Goal: Contribute content: Add original content to the website for others to see

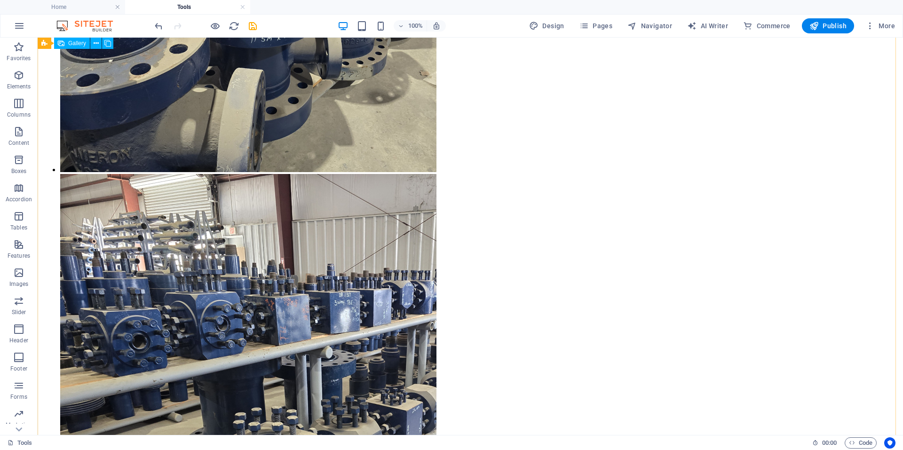
scroll to position [3289, 0]
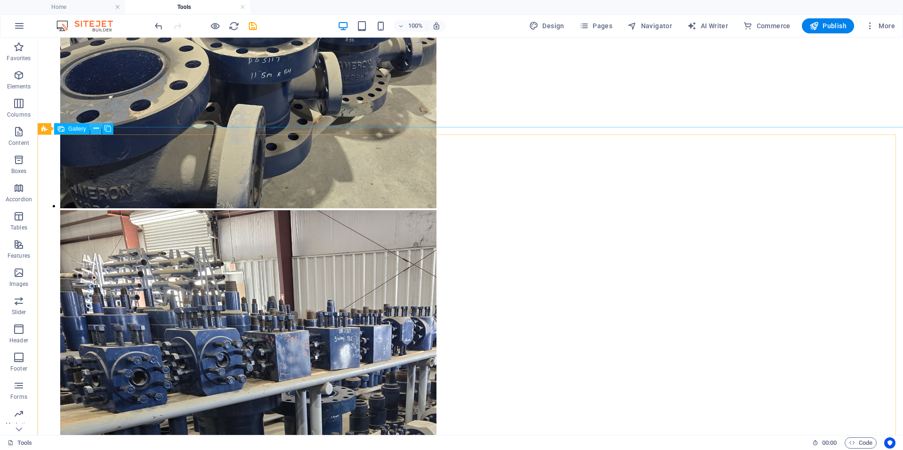
click at [94, 129] on icon at bounding box center [96, 129] width 5 height 10
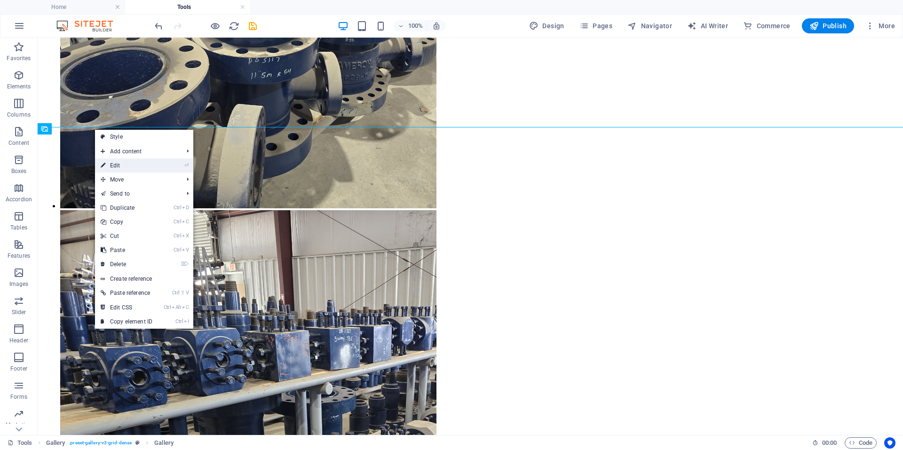
click at [119, 168] on link "⏎ Edit" at bounding box center [126, 166] width 63 height 14
select select "4"
select select "px"
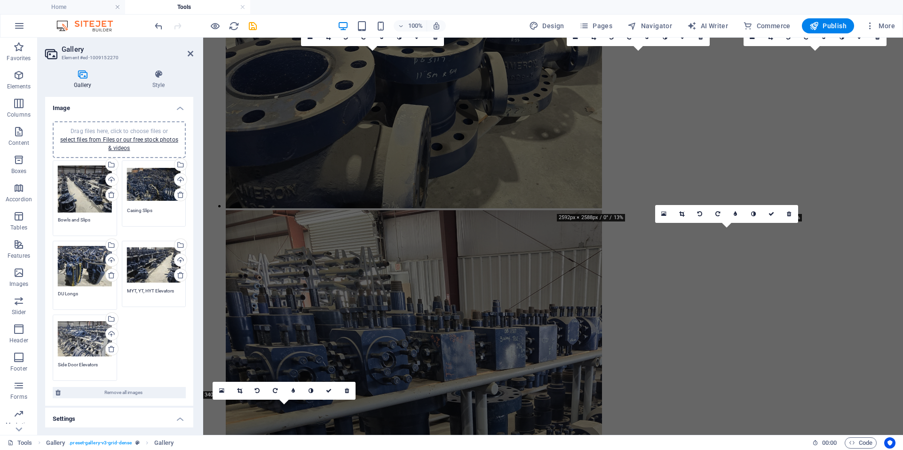
scroll to position [2751, 0]
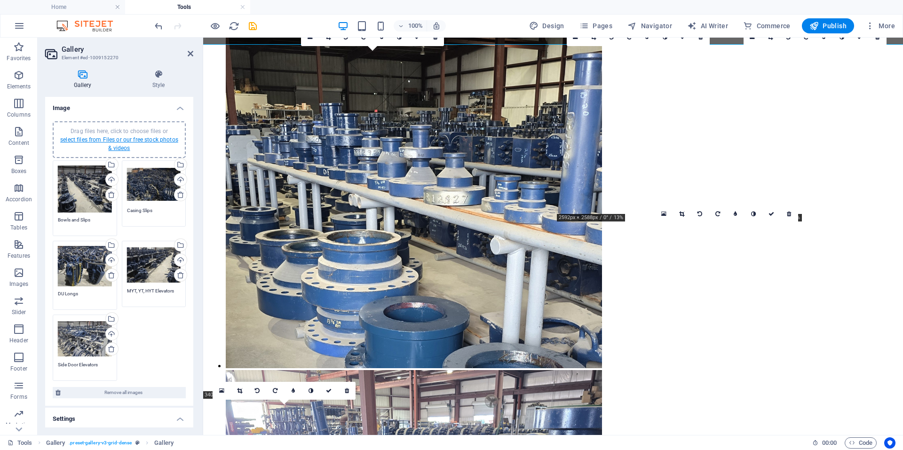
click at [103, 141] on link "select files from Files or our free stock photos & videos" at bounding box center [119, 143] width 118 height 15
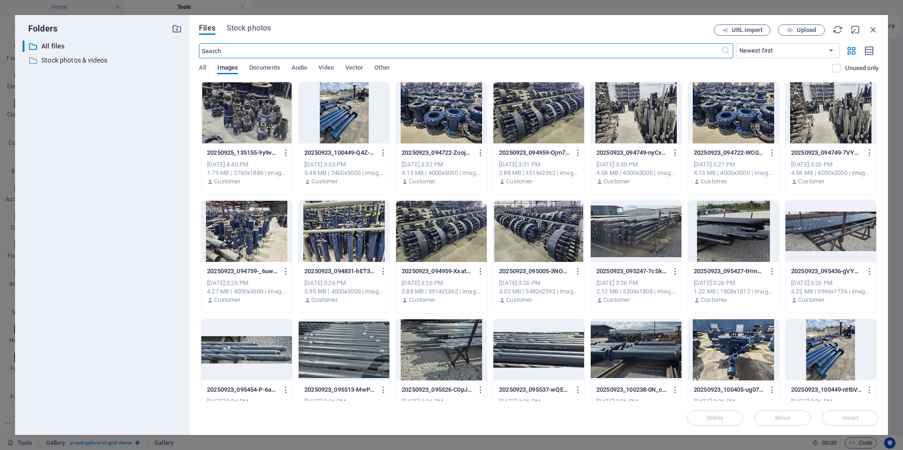
scroll to position [2002, 0]
click at [816, 32] on span "Upload" at bounding box center [806, 30] width 19 height 6
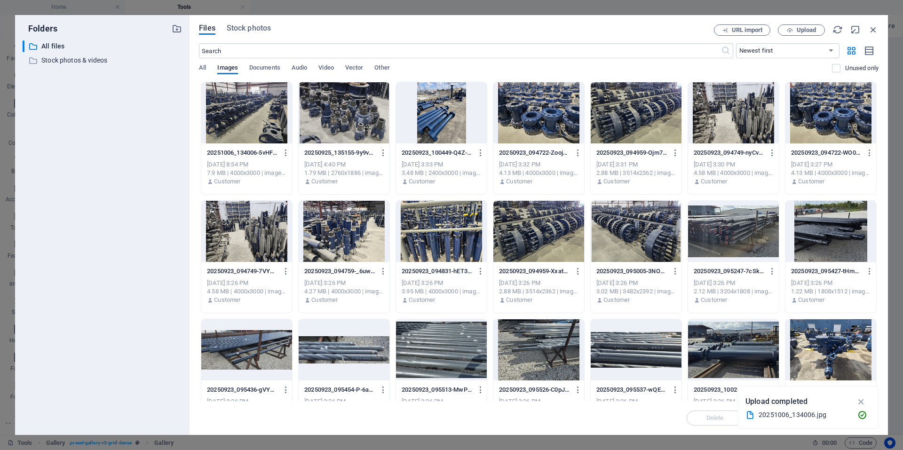
click at [248, 126] on div at bounding box center [246, 112] width 91 height 61
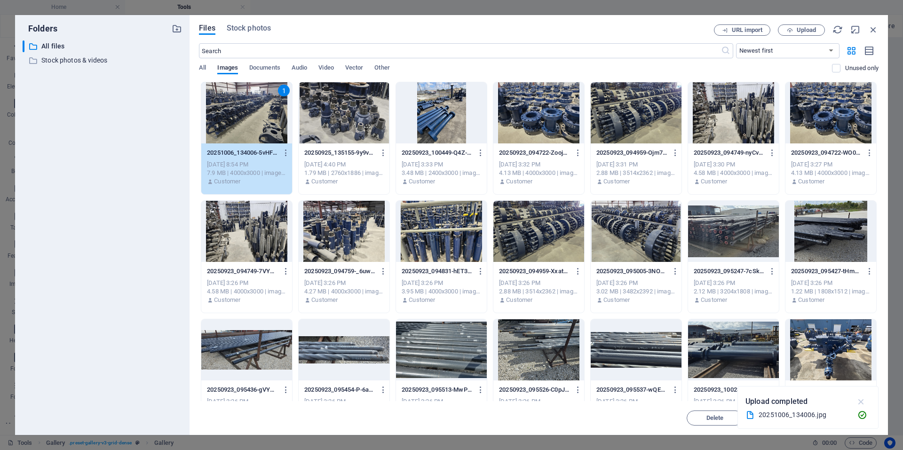
click at [859, 406] on icon "button" at bounding box center [861, 402] width 11 height 10
click at [843, 416] on span "Insert" at bounding box center [851, 418] width 16 height 6
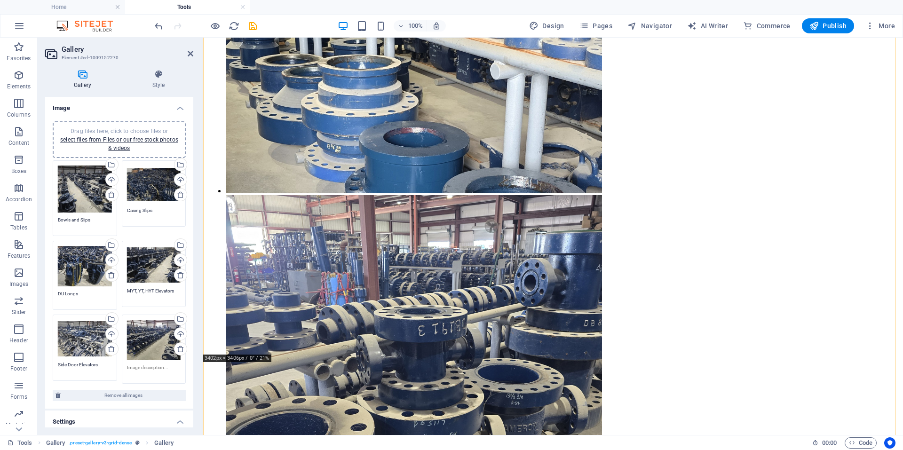
scroll to position [2939, 0]
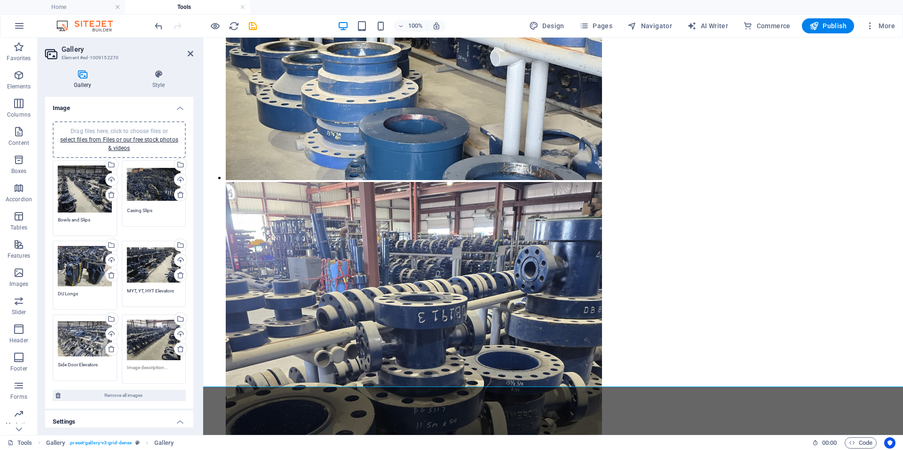
click at [159, 366] on textarea at bounding box center [154, 371] width 54 height 14
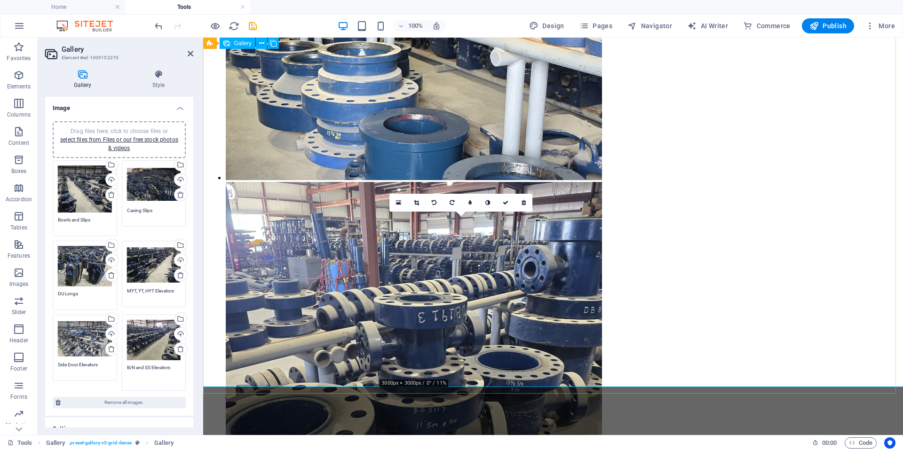
type textarea "B/N and SS Elevators"
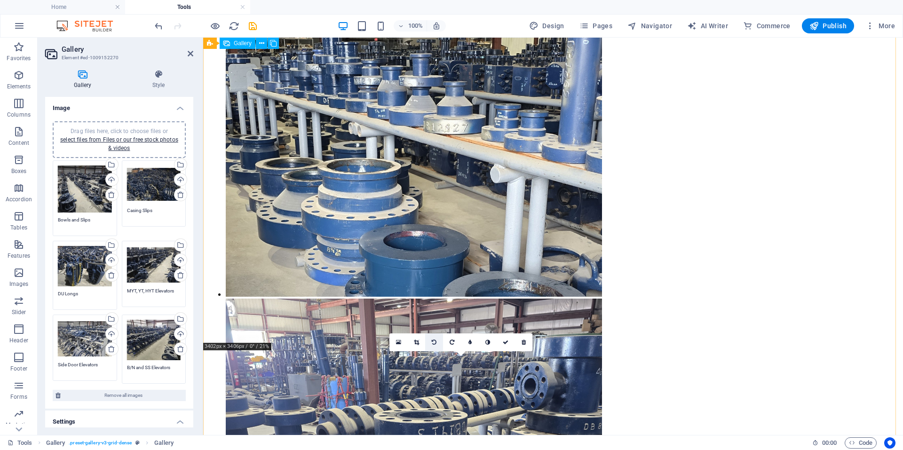
scroll to position [2798, 0]
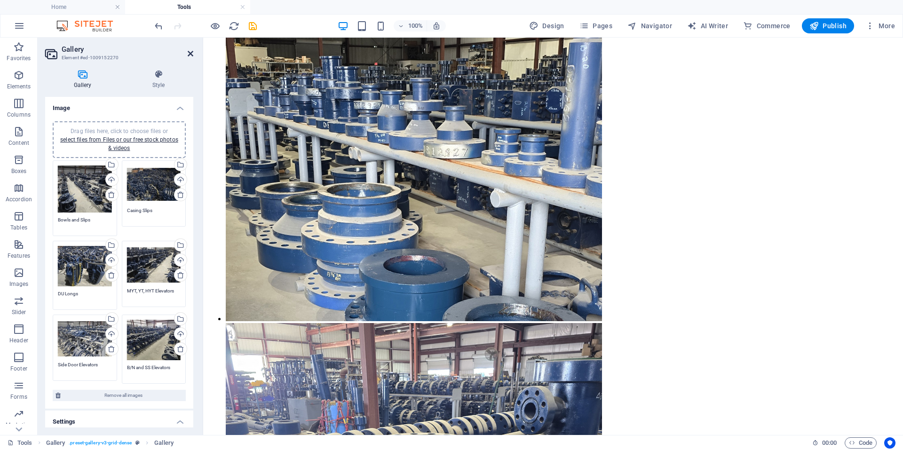
click at [188, 57] on link at bounding box center [191, 54] width 6 height 8
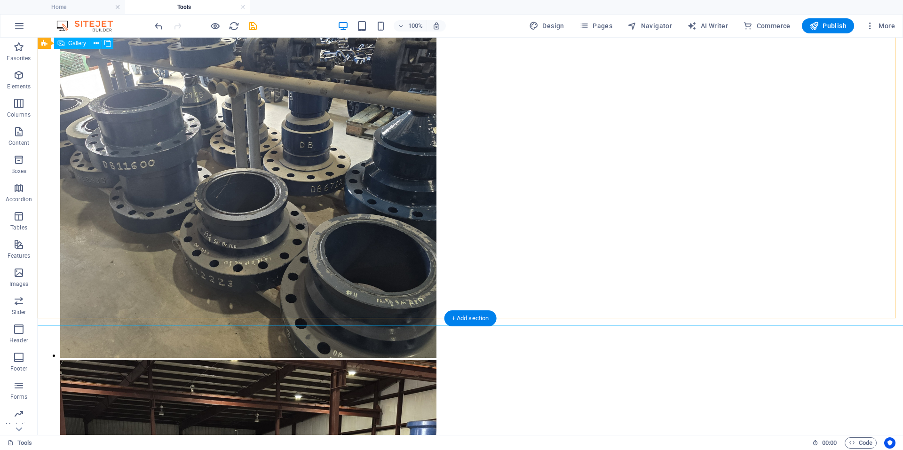
scroll to position [2290, 0]
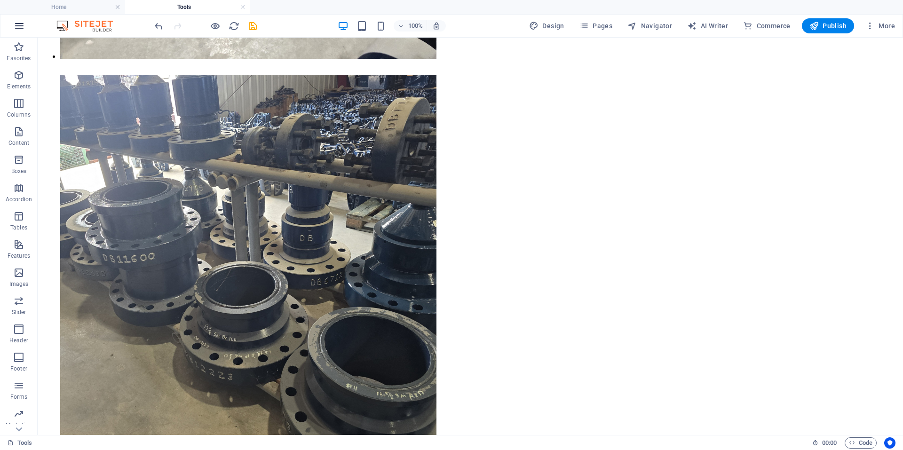
click at [16, 21] on icon "button" at bounding box center [19, 25] width 11 height 11
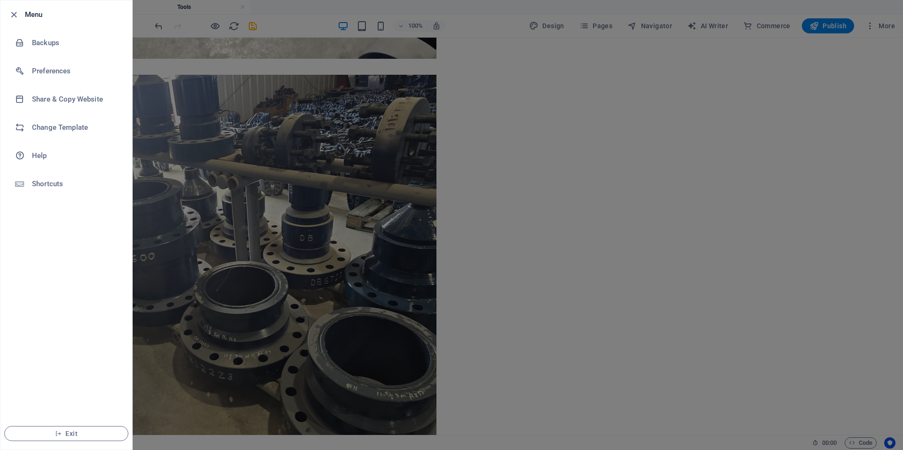
click at [266, 318] on div at bounding box center [451, 225] width 903 height 450
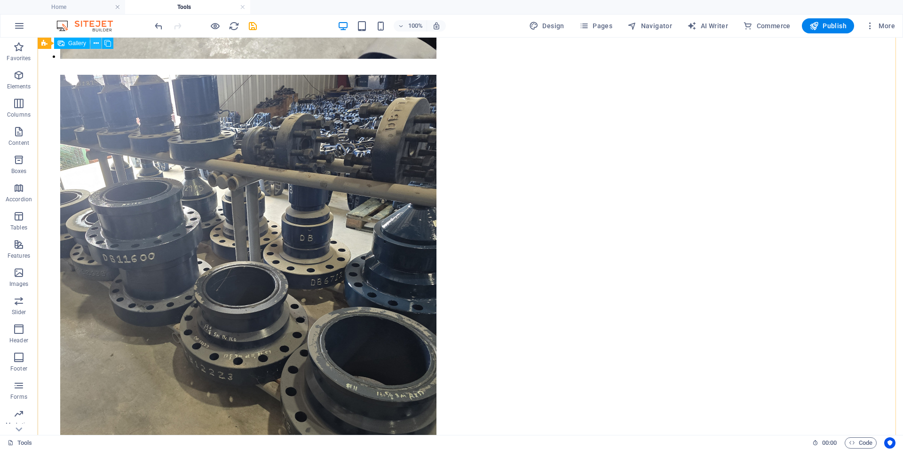
click at [97, 44] on icon at bounding box center [96, 44] width 5 height 10
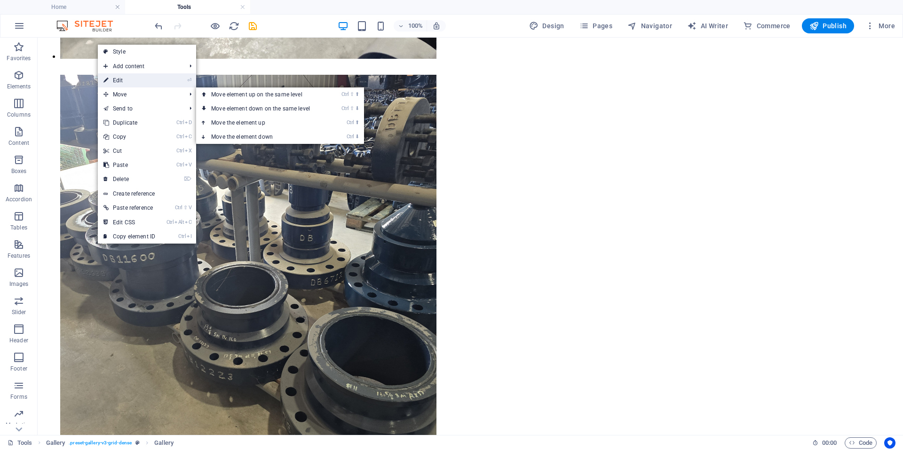
click at [119, 84] on link "⏎ Edit" at bounding box center [129, 80] width 63 height 14
select select "4"
select select "px"
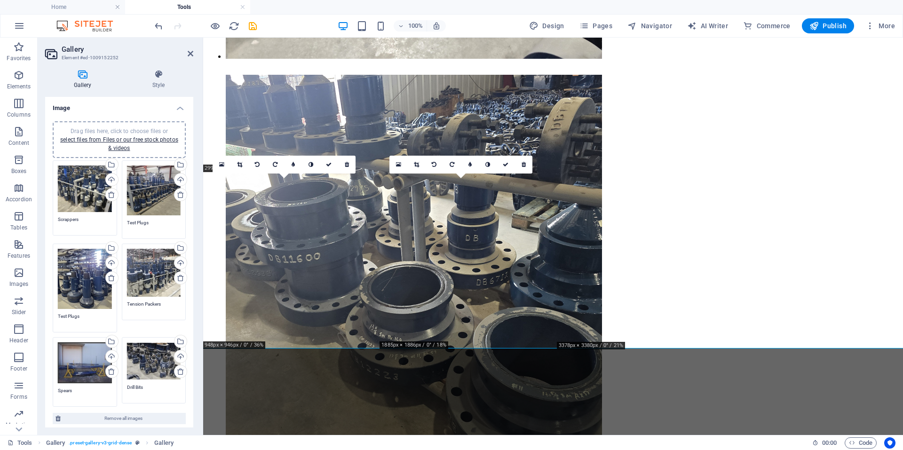
scroll to position [1917, 0]
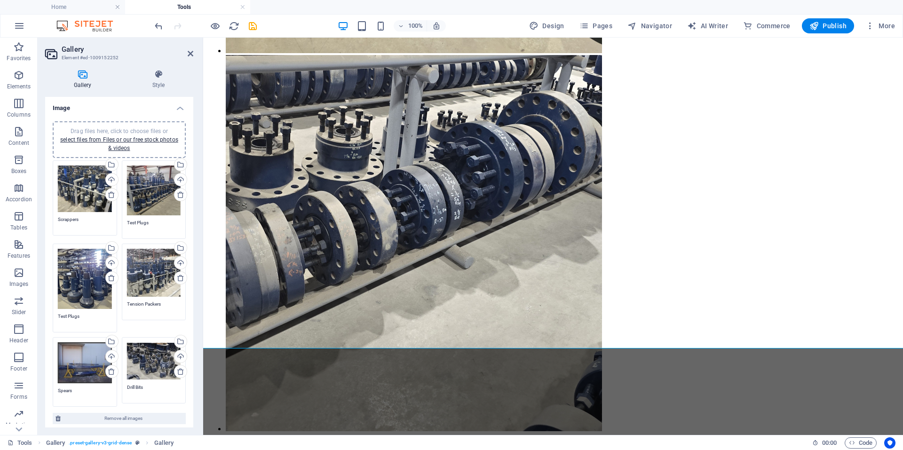
click at [94, 352] on div "Drag files here, click to choose files or select files from Files or our free s…" at bounding box center [85, 362] width 54 height 41
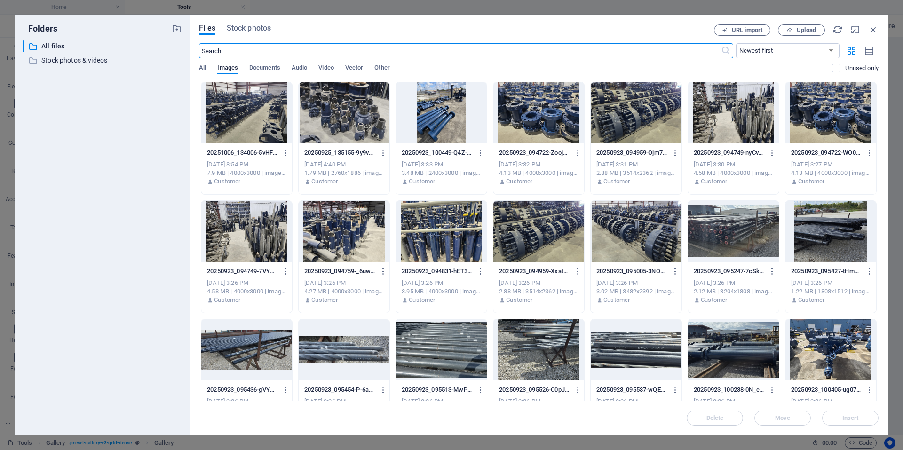
scroll to position [1399, 0]
click at [808, 29] on span "Upload" at bounding box center [806, 30] width 19 height 6
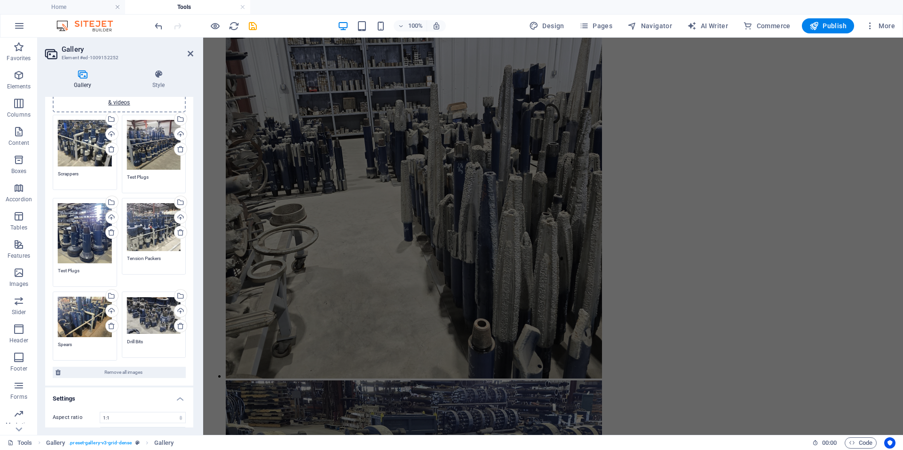
scroll to position [94, 0]
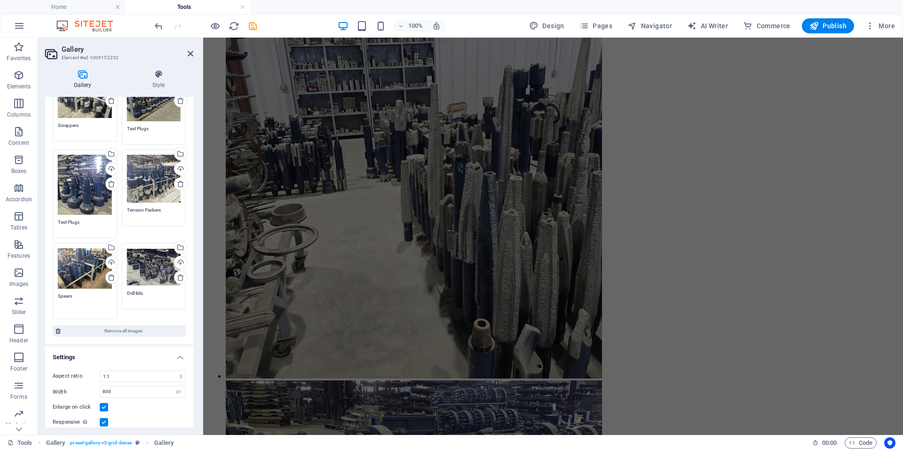
drag, startPoint x: 85, startPoint y: 293, endPoint x: 54, endPoint y: 295, distance: 31.6
click at [54, 295] on div "Drag files here, click to choose files or select files from Files or our free s…" at bounding box center [84, 281] width 69 height 81
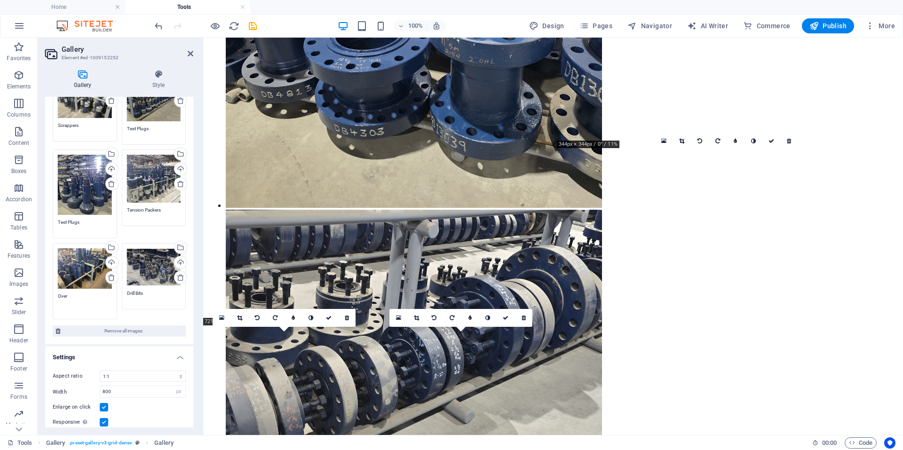
scroll to position [1764, 0]
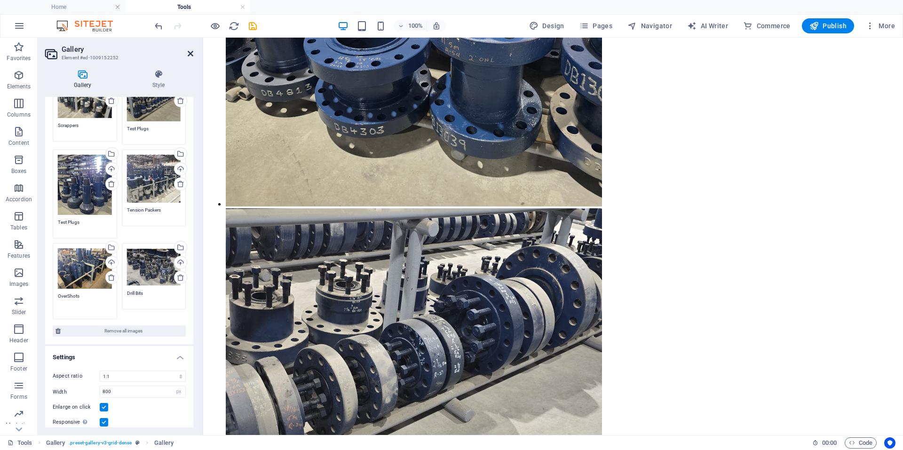
type textarea "OverShots"
click at [191, 56] on icon at bounding box center [191, 54] width 6 height 8
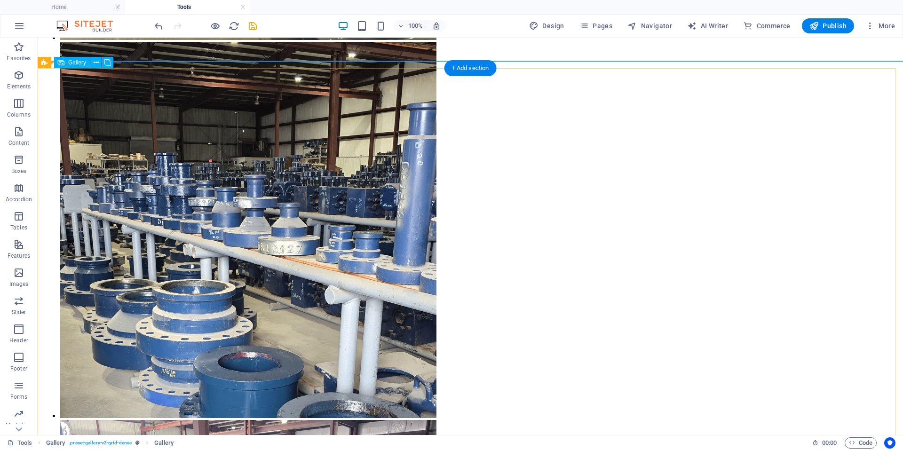
scroll to position [2513, 0]
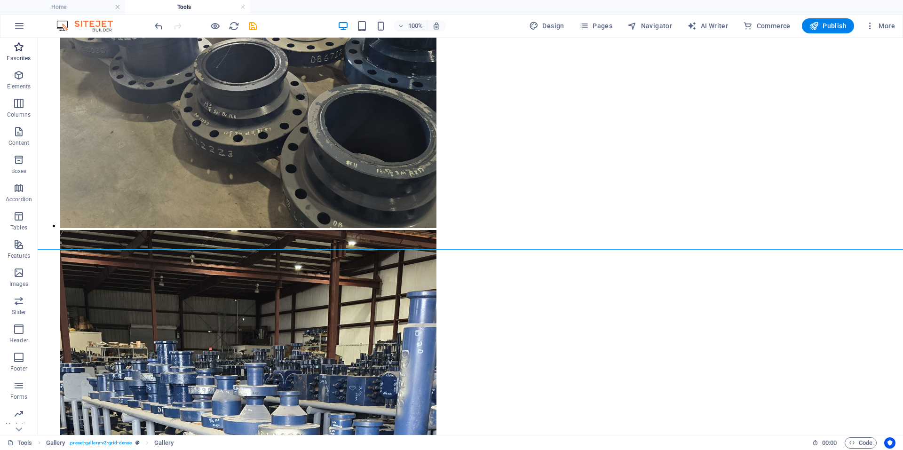
click at [21, 44] on icon "button" at bounding box center [18, 46] width 11 height 11
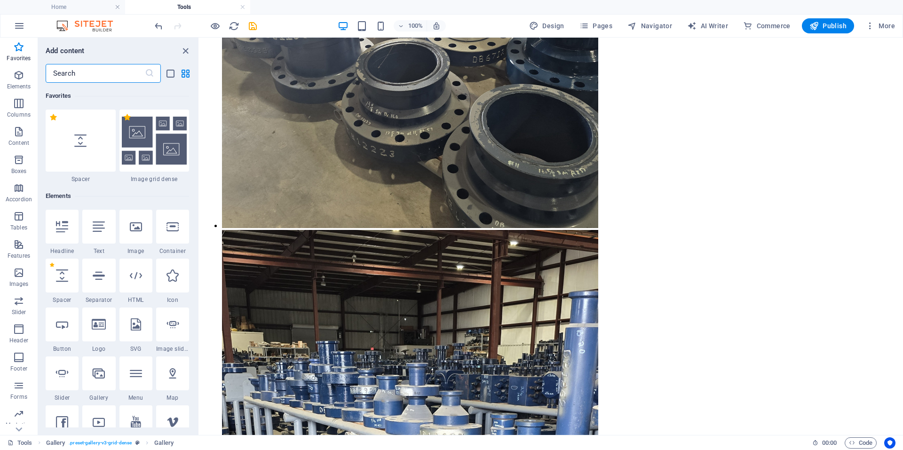
scroll to position [2108, 0]
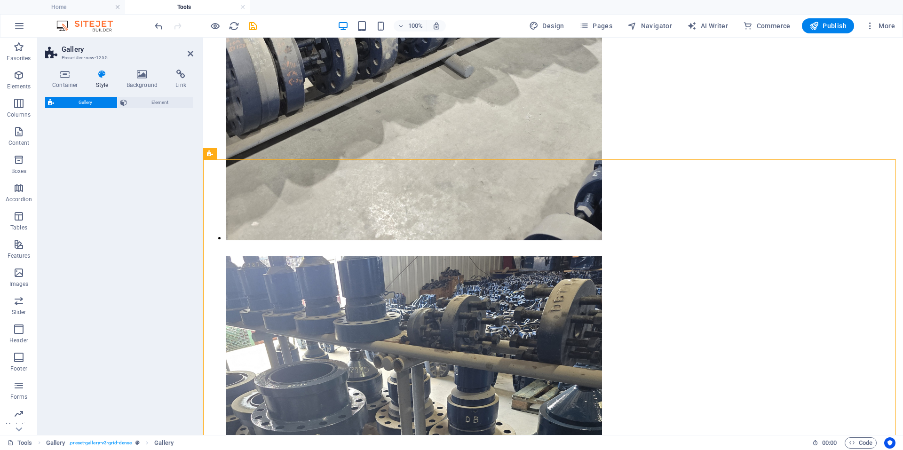
select select "rem"
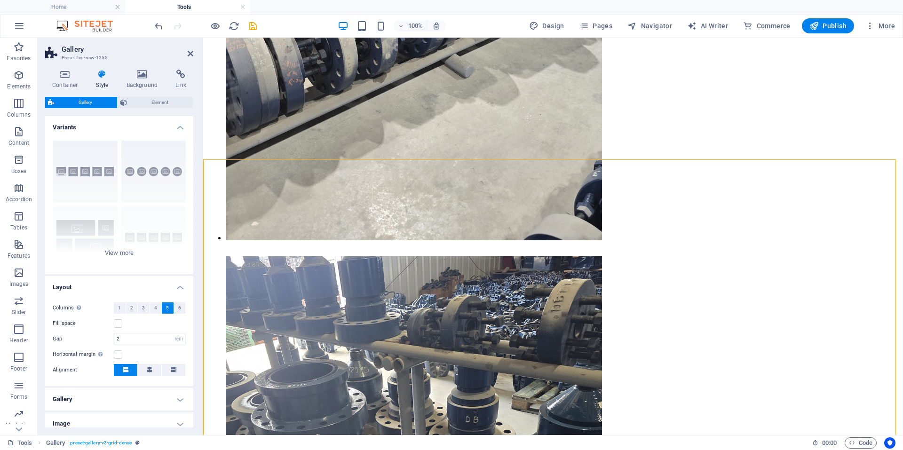
scroll to position [2099, 0]
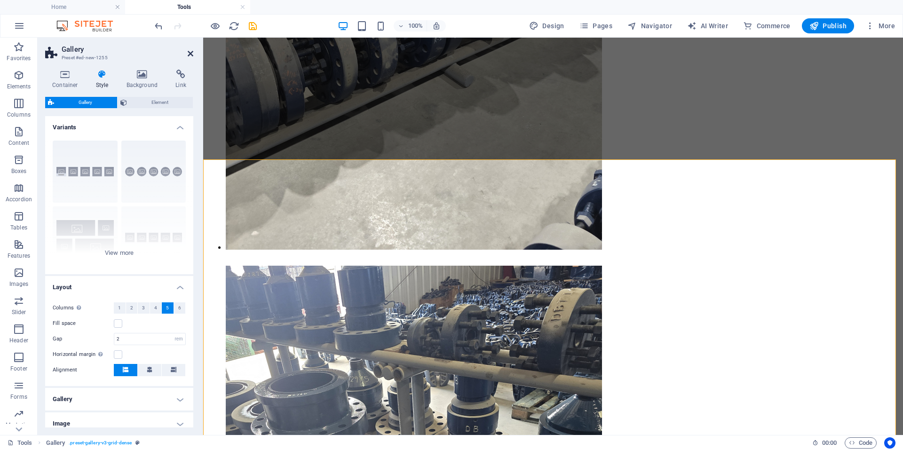
click at [189, 51] on icon at bounding box center [191, 54] width 6 height 8
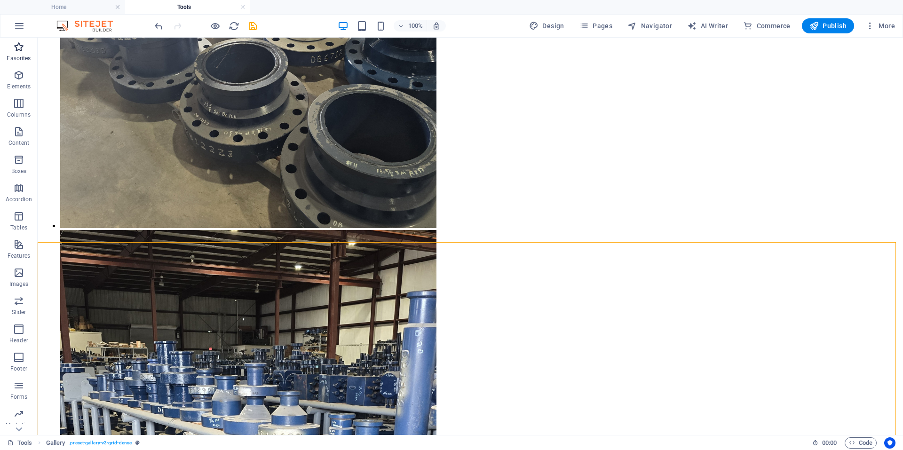
click at [18, 48] on icon "button" at bounding box center [18, 46] width 11 height 11
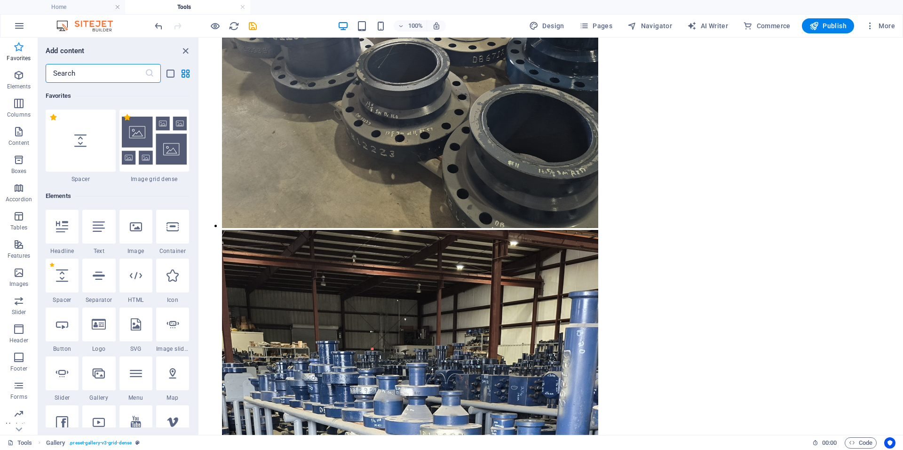
scroll to position [2108, 0]
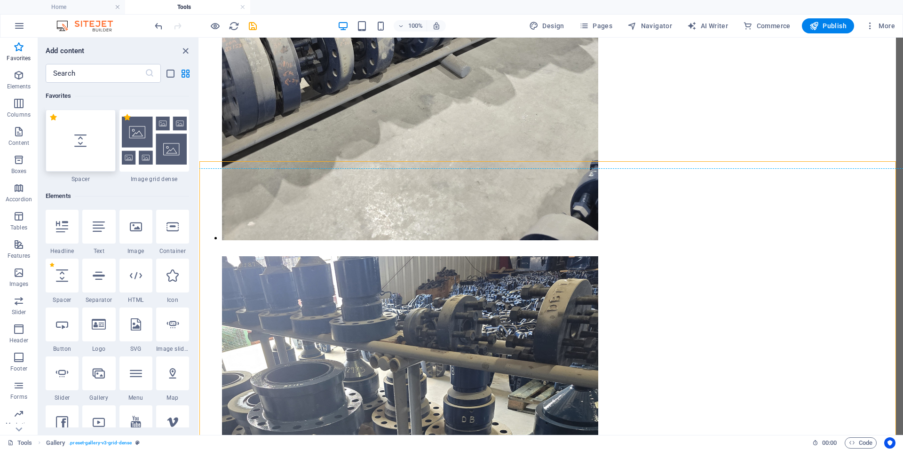
select select "px"
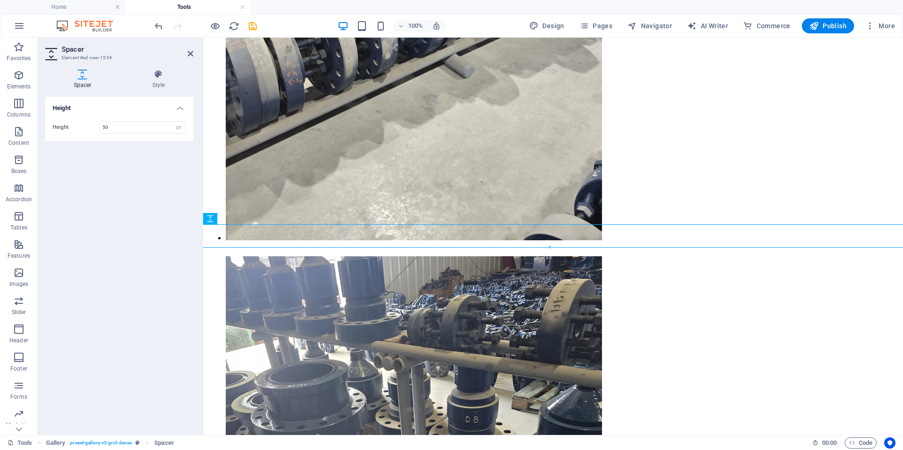
scroll to position [1511, 0]
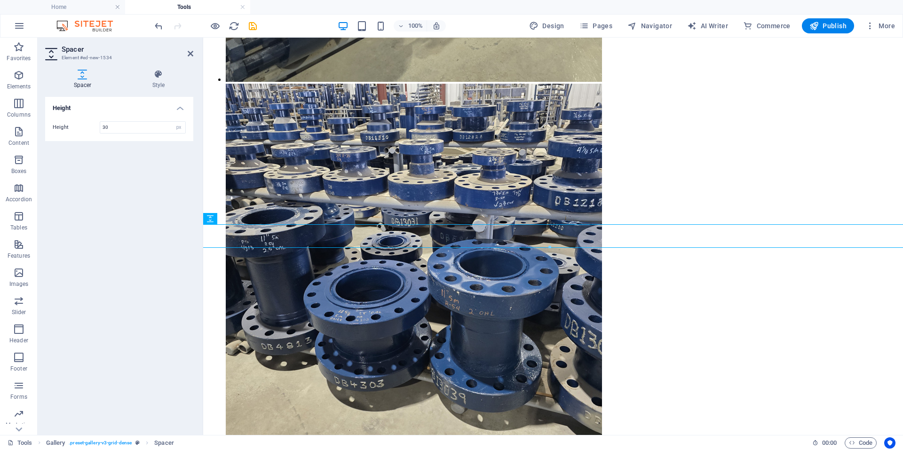
type input "30"
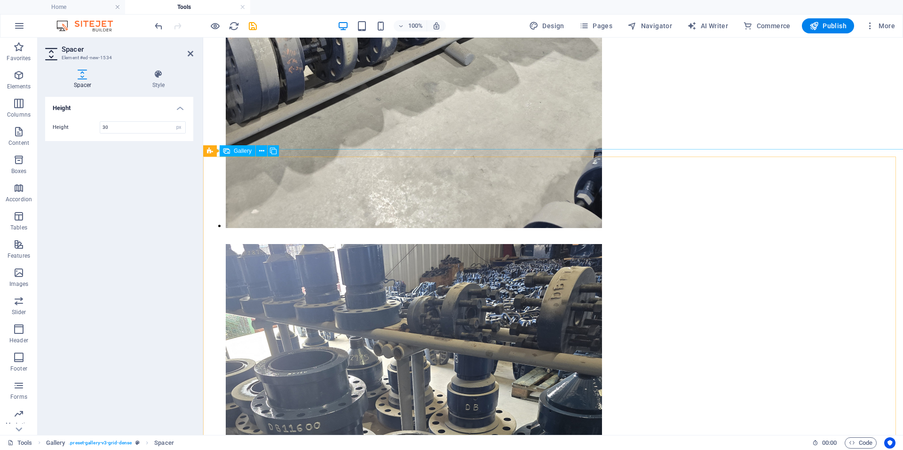
scroll to position [2122, 0]
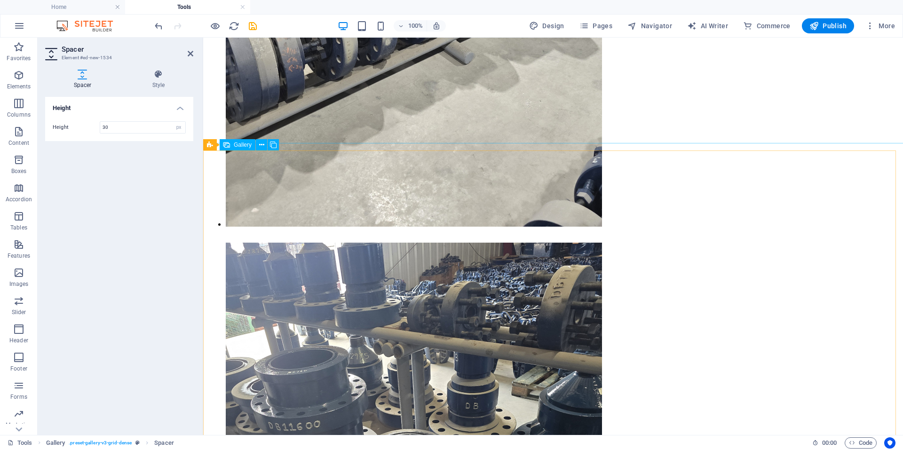
drag, startPoint x: 304, startPoint y: 234, endPoint x: 454, endPoint y: 152, distance: 170.9
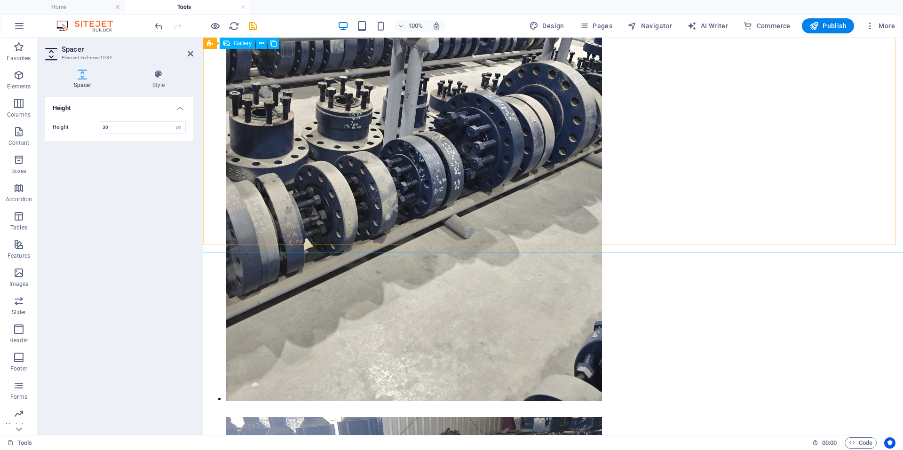
scroll to position [1934, 0]
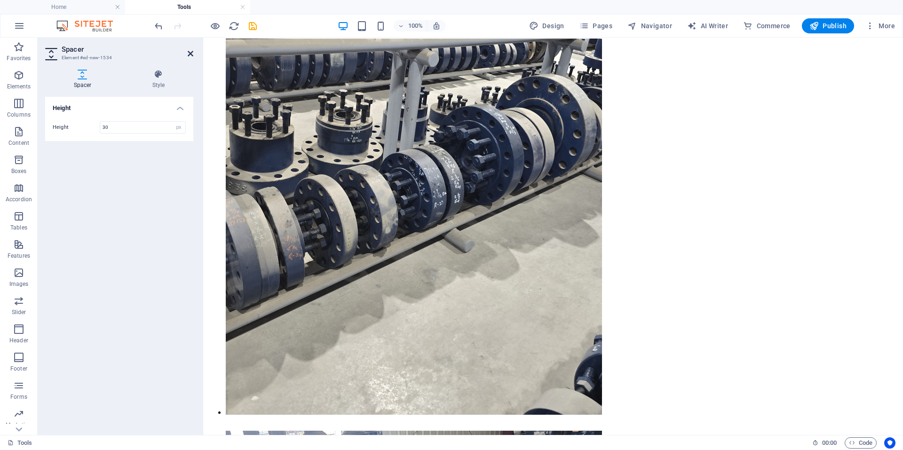
click at [188, 52] on icon at bounding box center [191, 54] width 6 height 8
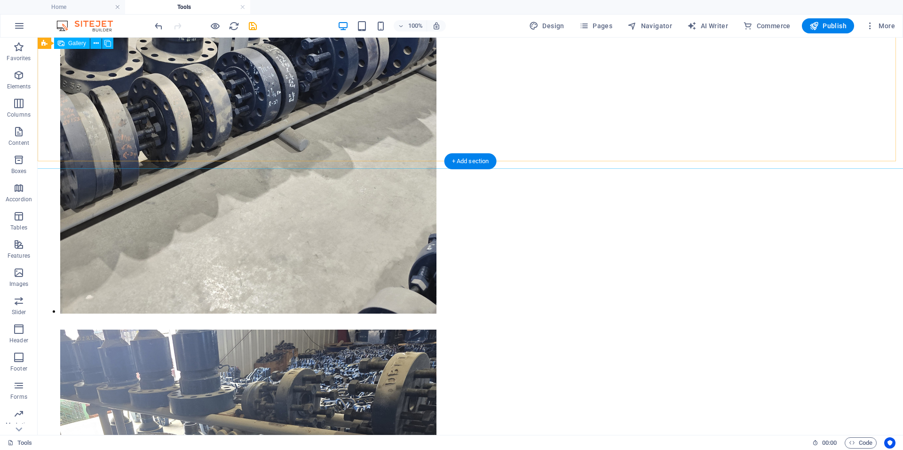
scroll to position [1883, 0]
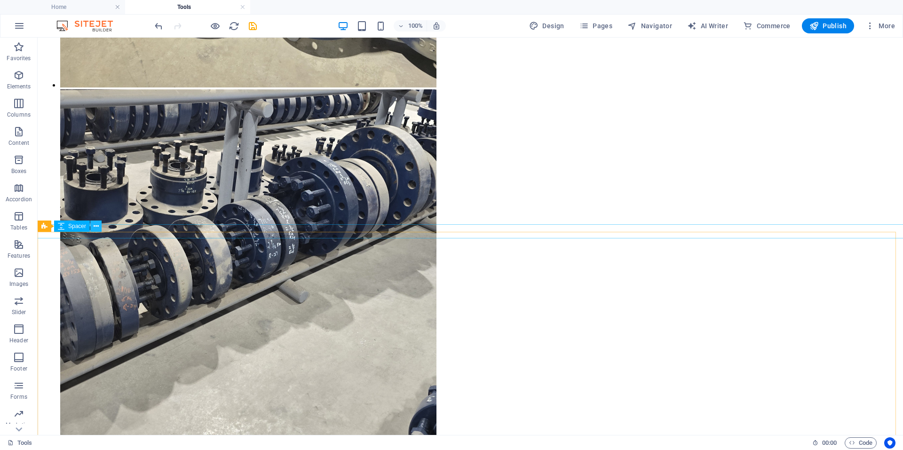
click at [97, 230] on icon at bounding box center [96, 227] width 5 height 10
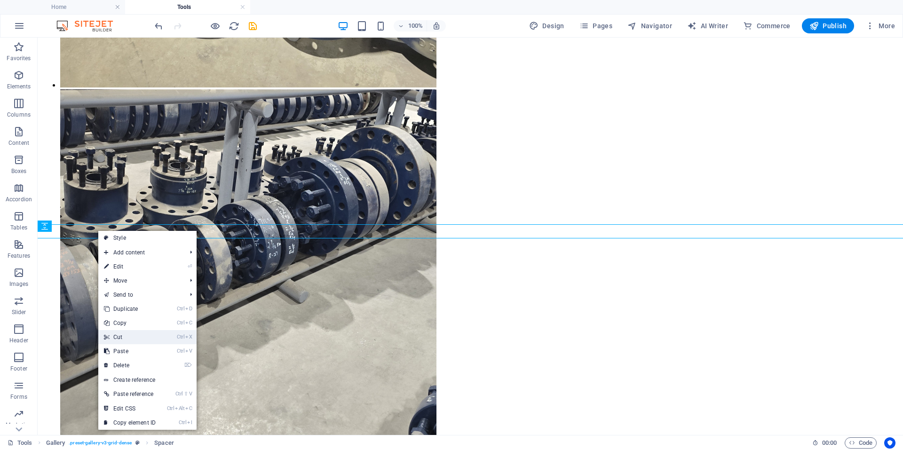
click at [122, 334] on link "Ctrl X Cut" at bounding box center [129, 337] width 63 height 14
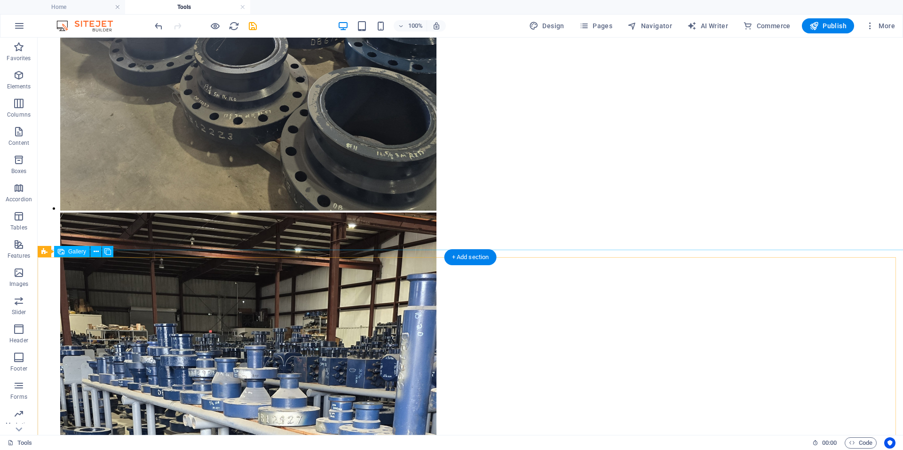
scroll to position [2542, 0]
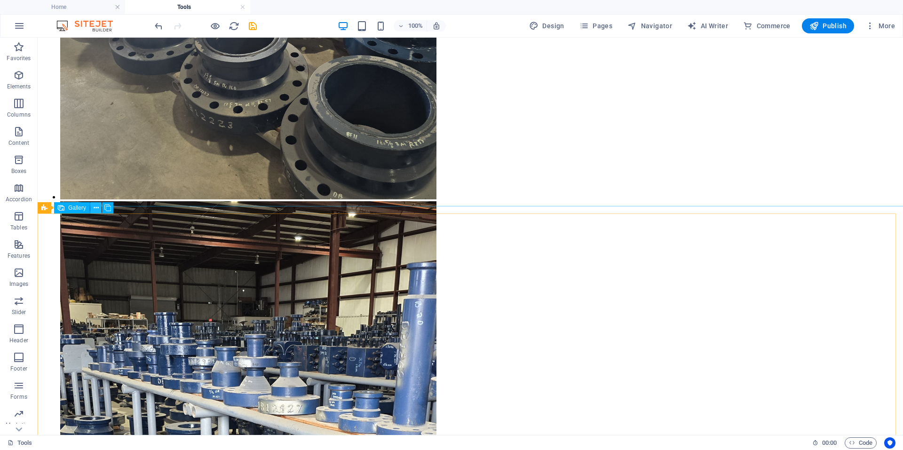
click at [96, 211] on icon at bounding box center [96, 208] width 5 height 10
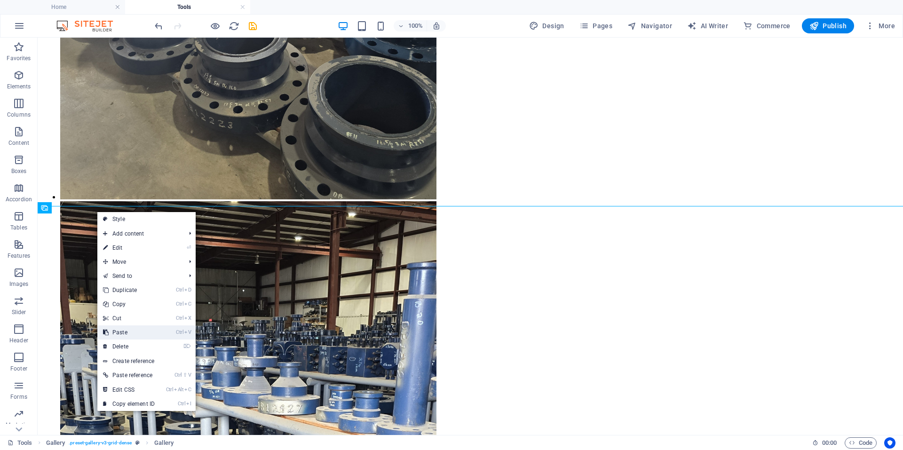
click at [121, 336] on link "Ctrl V Paste" at bounding box center [128, 333] width 63 height 14
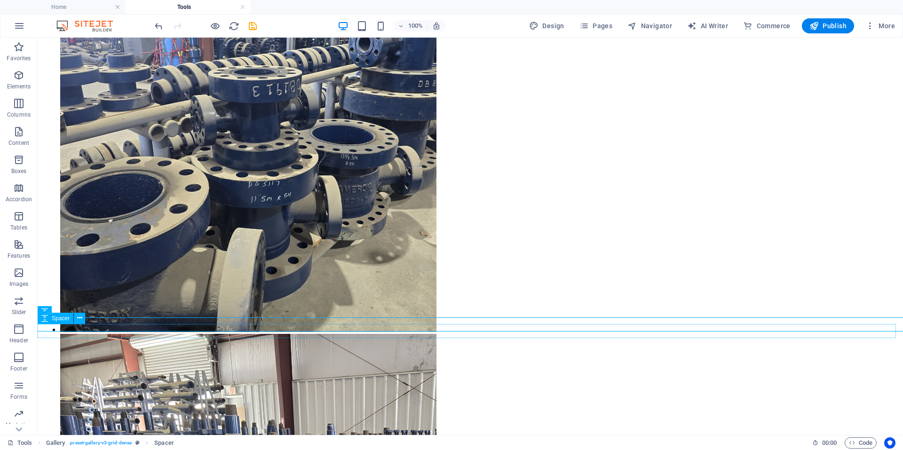
scroll to position [3173, 0]
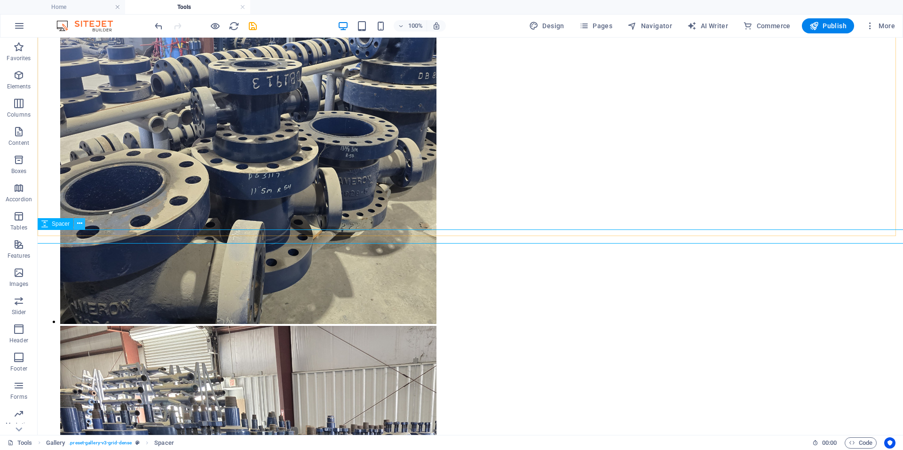
click at [79, 227] on icon at bounding box center [79, 224] width 5 height 10
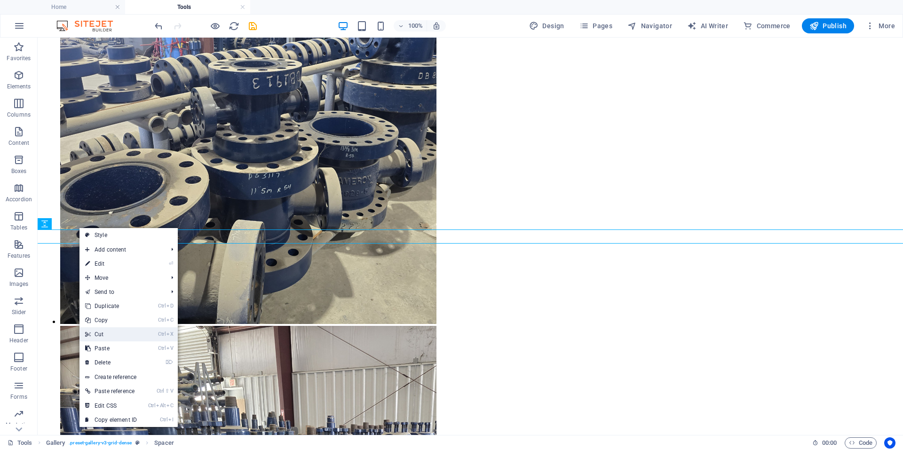
click at [110, 333] on link "Ctrl X Cut" at bounding box center [111, 334] width 63 height 14
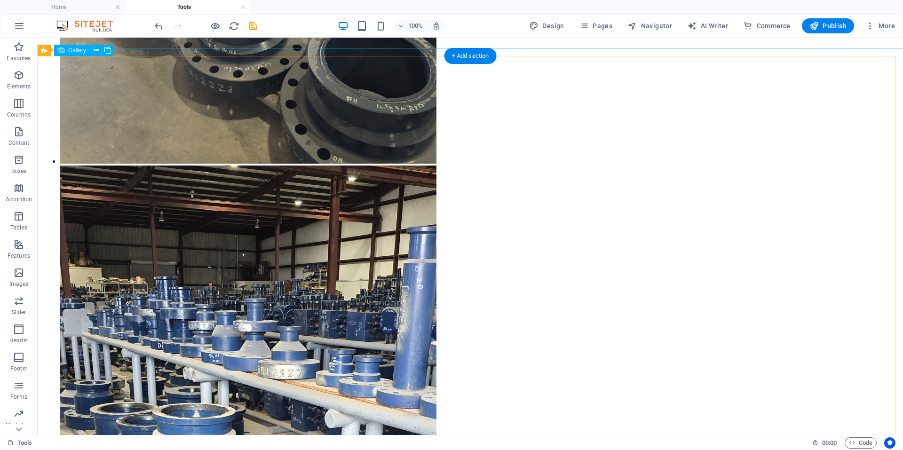
scroll to position [2515, 0]
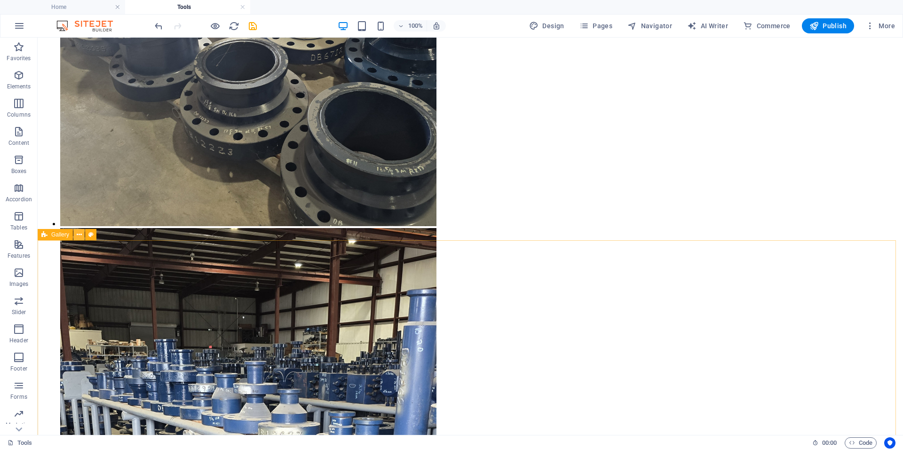
click at [79, 236] on icon at bounding box center [79, 235] width 5 height 10
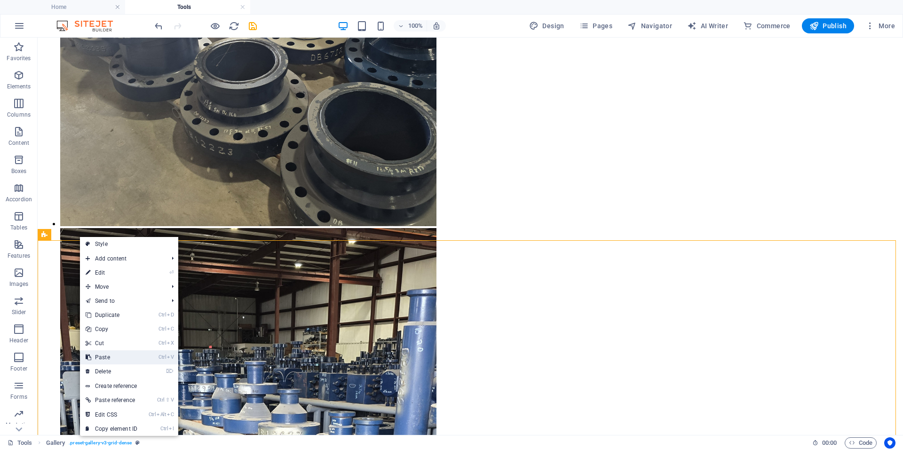
click at [108, 355] on link "Ctrl V Paste" at bounding box center [111, 357] width 63 height 14
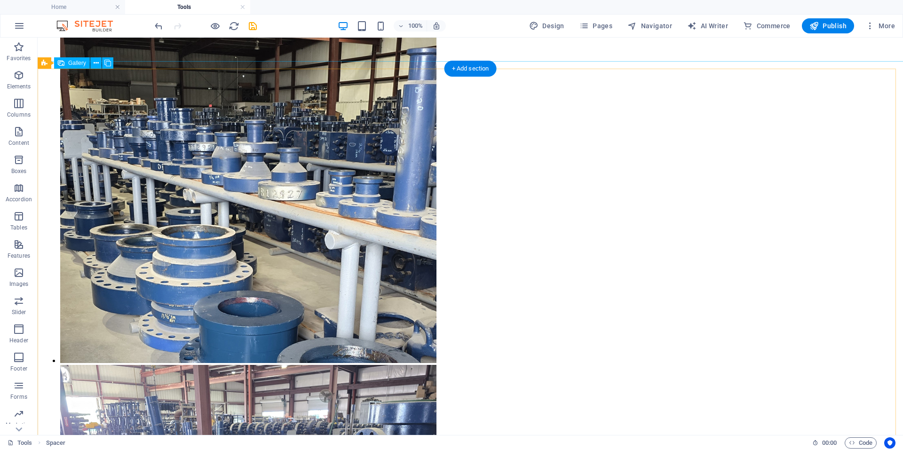
scroll to position [3166, 0]
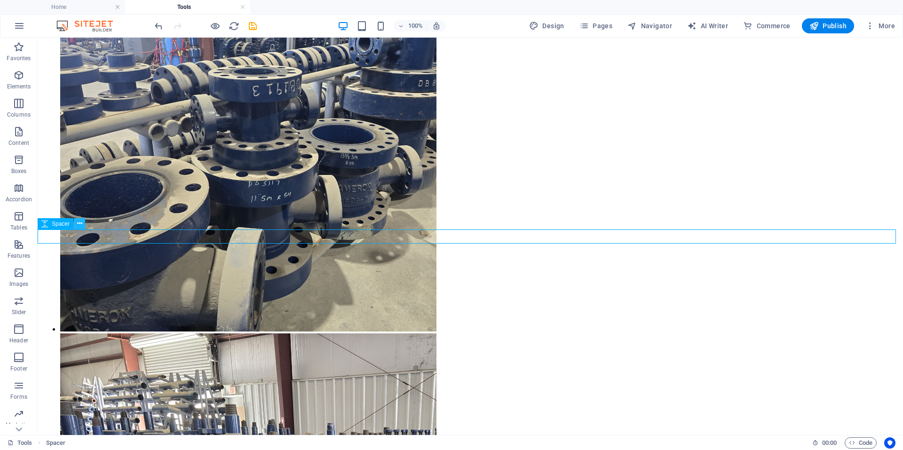
click at [76, 226] on button at bounding box center [79, 223] width 11 height 11
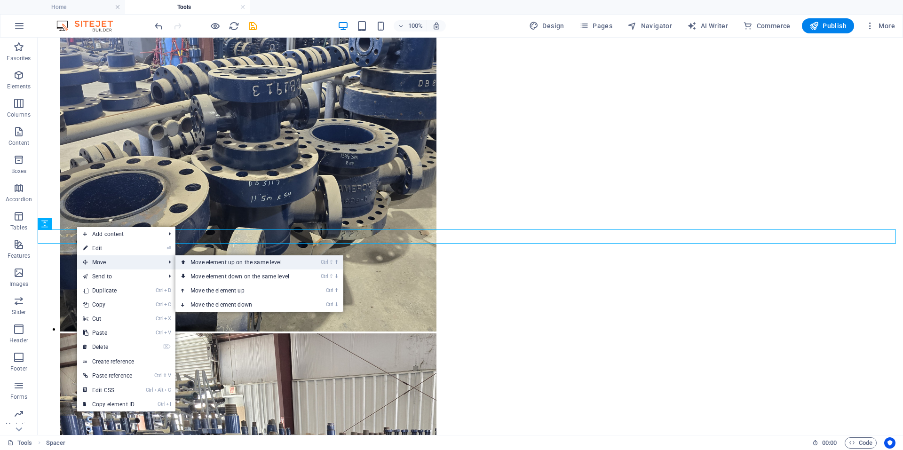
click at [203, 265] on link "Ctrl ⇧ ⬆ Move element up on the same level" at bounding box center [241, 262] width 133 height 14
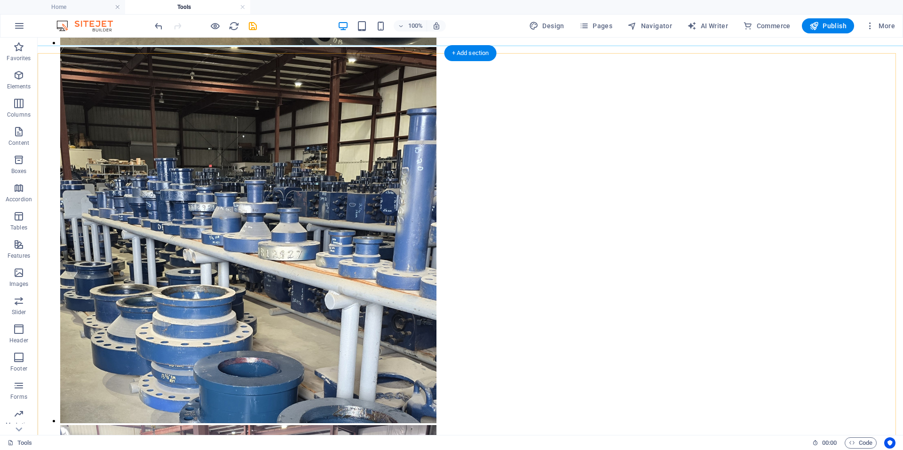
scroll to position [2681, 0]
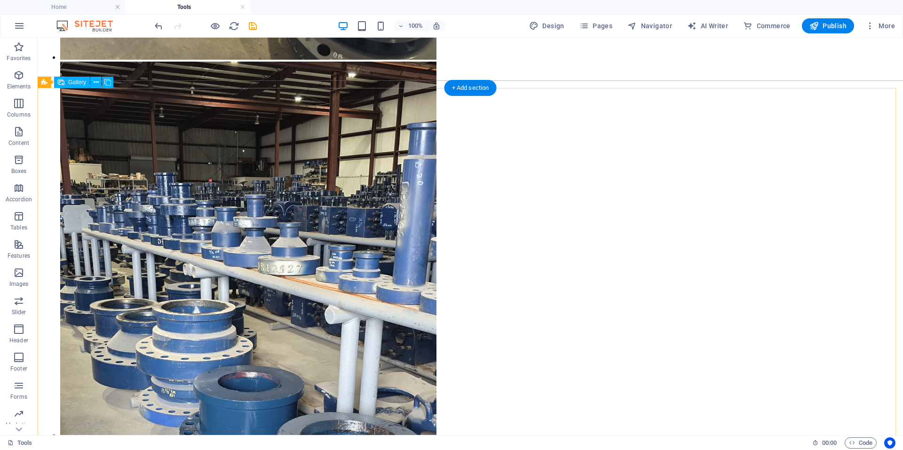
click at [98, 87] on icon at bounding box center [96, 83] width 5 height 10
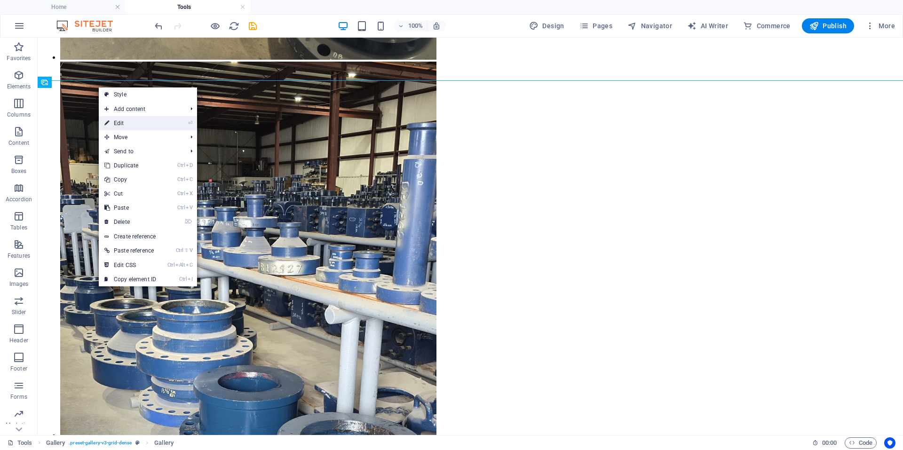
click at [120, 124] on link "⏎ Edit" at bounding box center [130, 123] width 63 height 14
select select "4"
select select "px"
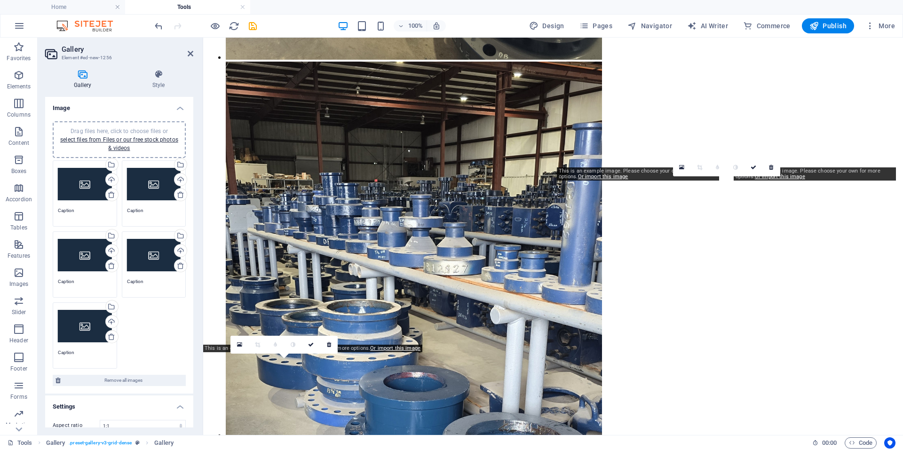
scroll to position [2267, 0]
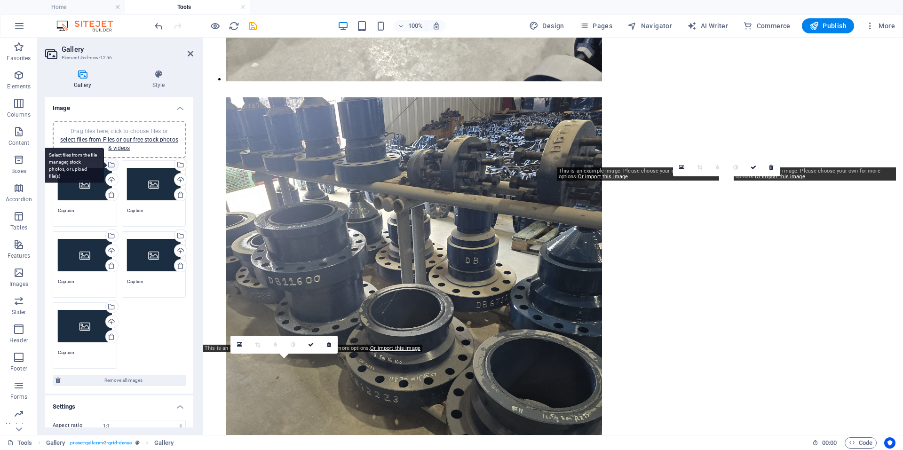
click at [113, 168] on div "Select files from the file manager, stock photos, or upload file(s)" at bounding box center [111, 166] width 14 height 14
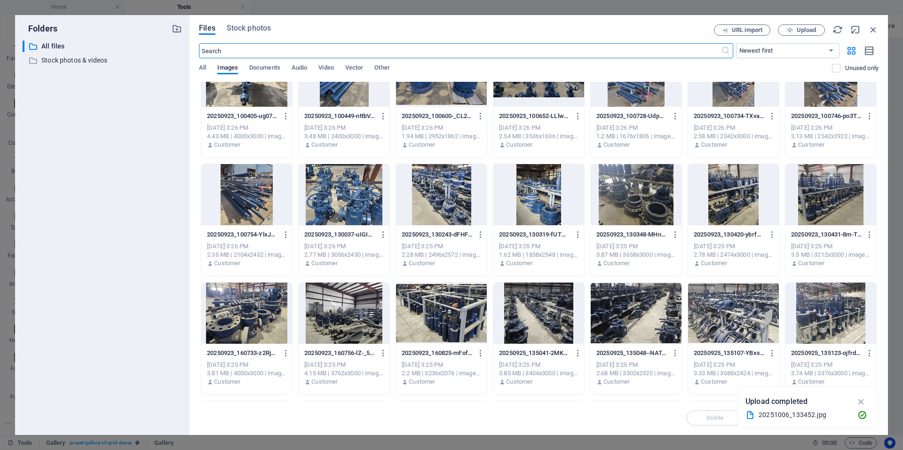
scroll to position [329, 0]
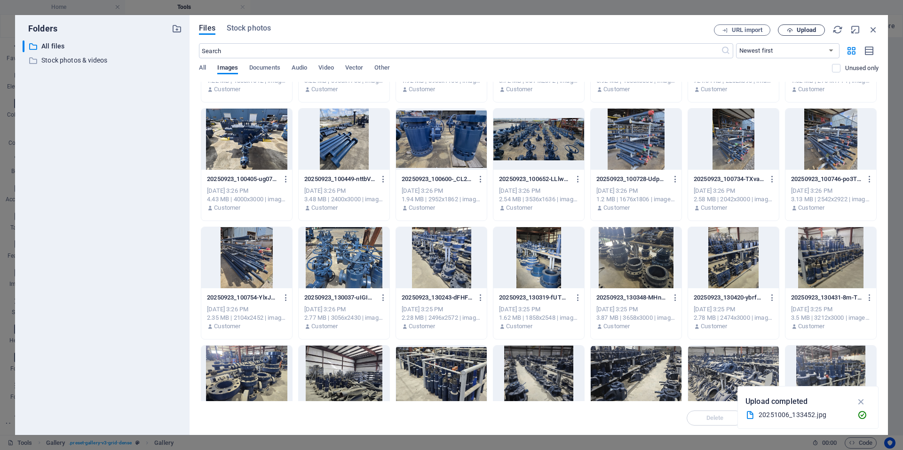
click at [807, 34] on button "Upload" at bounding box center [801, 29] width 47 height 11
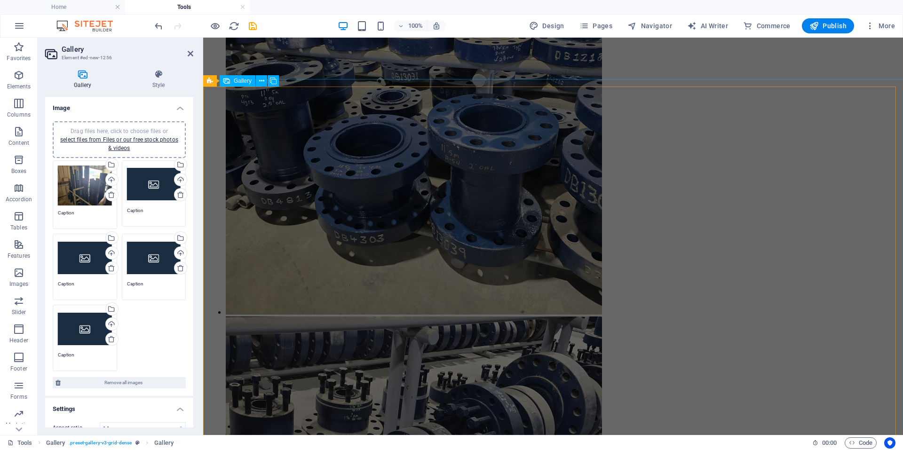
scroll to position [1891, 0]
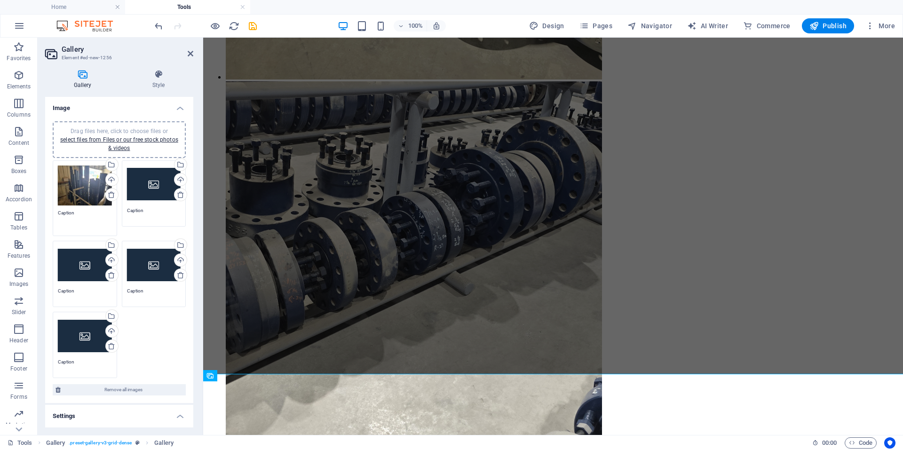
drag, startPoint x: 88, startPoint y: 213, endPoint x: 53, endPoint y: 214, distance: 35.3
click at [53, 214] on div "Drag files here, click to choose files or select files from Files or our free s…" at bounding box center [84, 198] width 69 height 81
click at [176, 169] on div "Select files from the file manager, stock photos, or upload file(s)" at bounding box center [180, 166] width 14 height 14
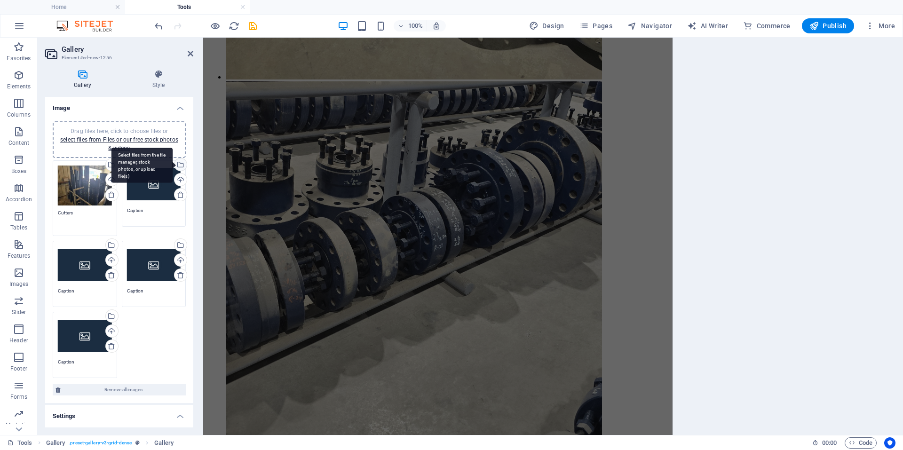
type textarea "Cutters"
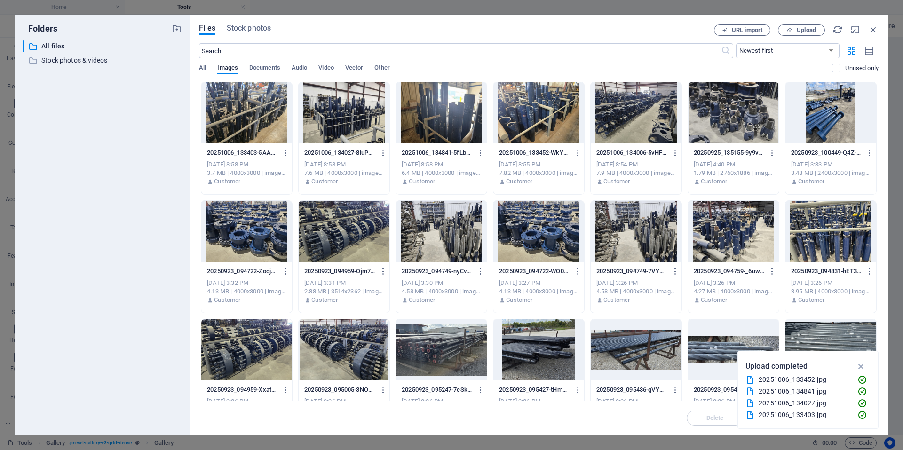
click at [351, 118] on div at bounding box center [344, 112] width 91 height 61
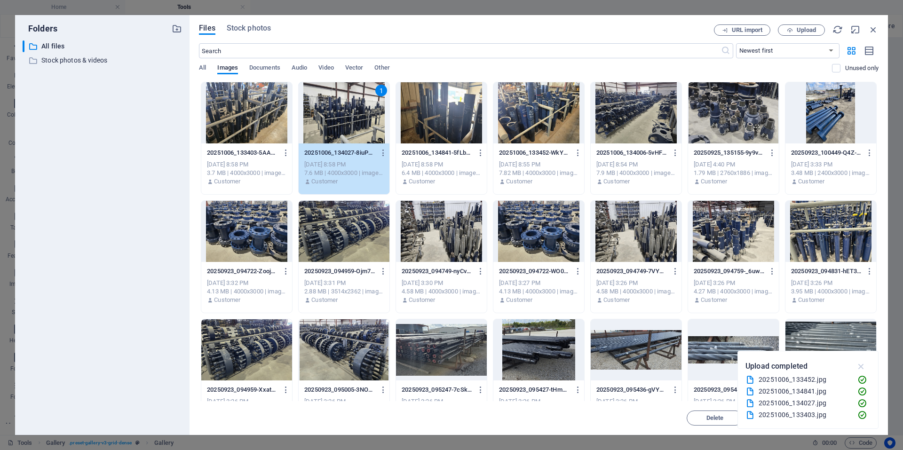
click at [862, 369] on icon "button" at bounding box center [861, 366] width 11 height 10
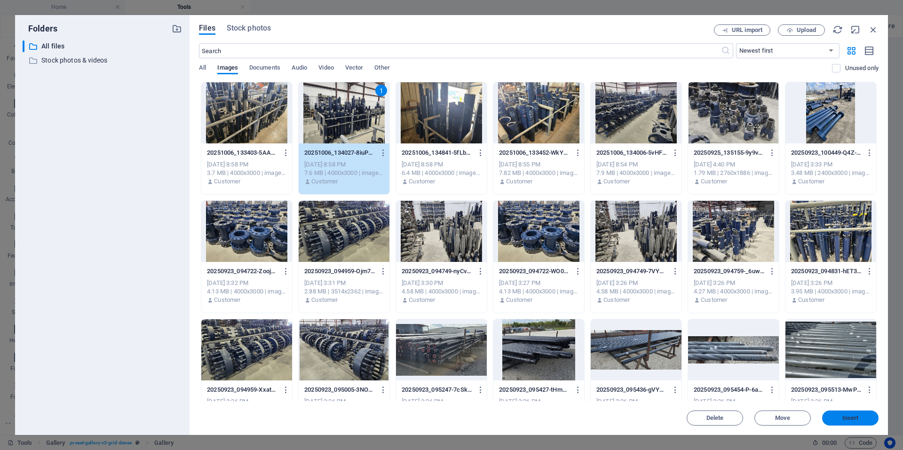
click at [860, 415] on button "Insert" at bounding box center [850, 418] width 56 height 15
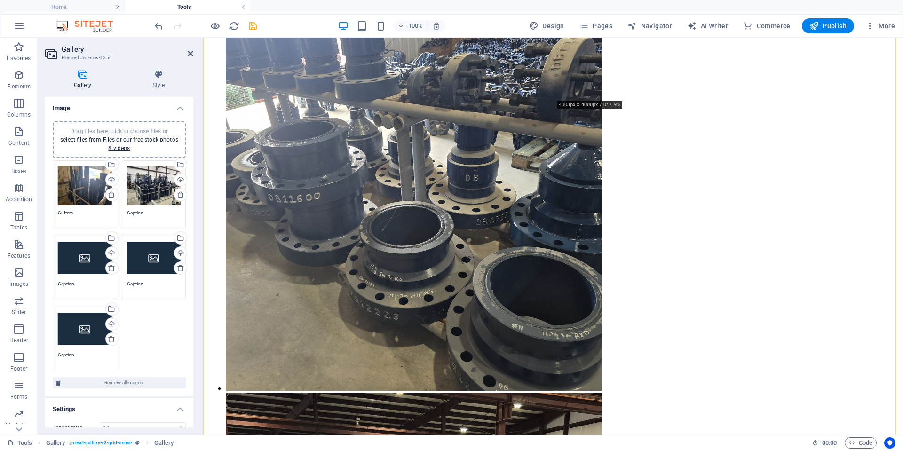
scroll to position [2362, 0]
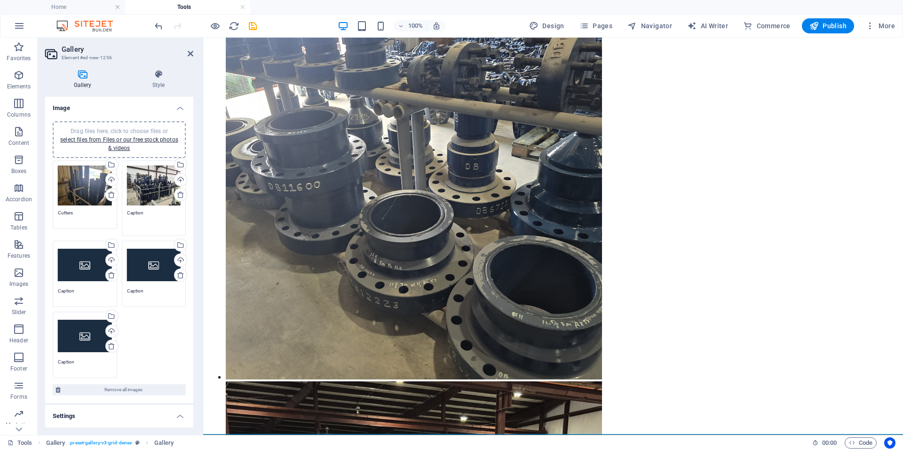
drag, startPoint x: 151, startPoint y: 210, endPoint x: 125, endPoint y: 218, distance: 28.0
click at [125, 218] on div "Drag files here, click to choose files or select files from Files or our free s…" at bounding box center [153, 198] width 69 height 81
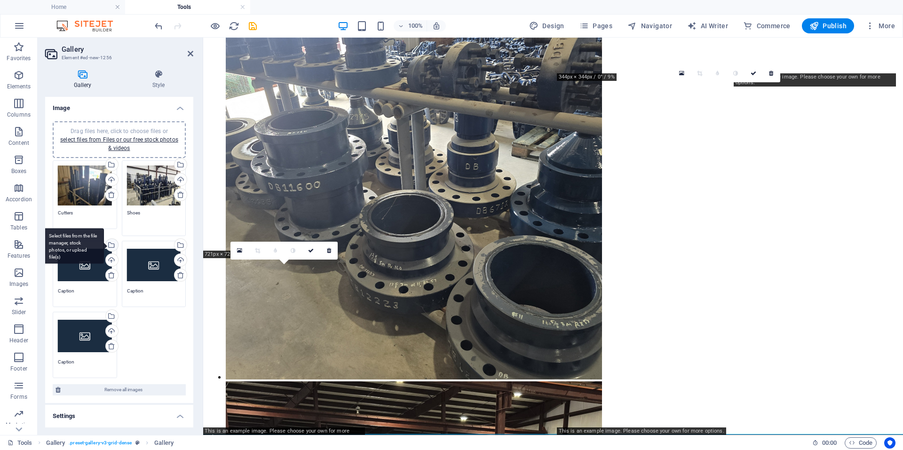
click at [104, 249] on div "Select files from the file manager, stock photos, or upload file(s)" at bounding box center [73, 246] width 61 height 35
type textarea "Shoes"
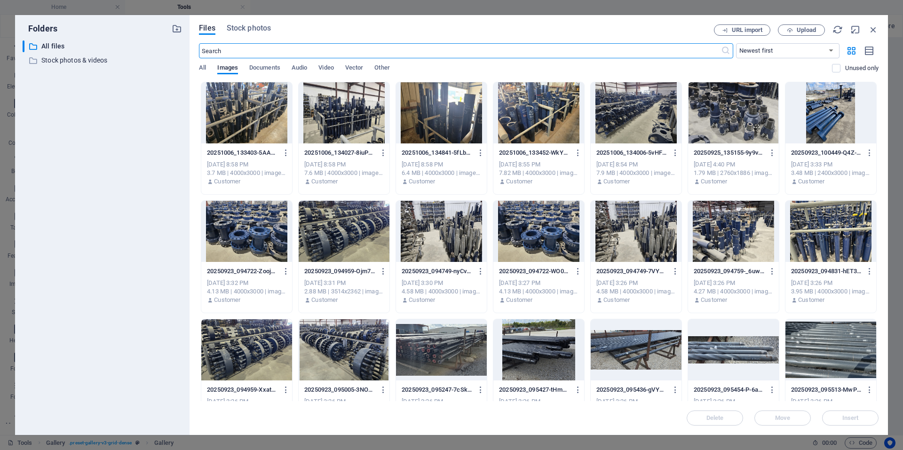
scroll to position [1555, 0]
click at [238, 132] on div at bounding box center [246, 112] width 91 height 61
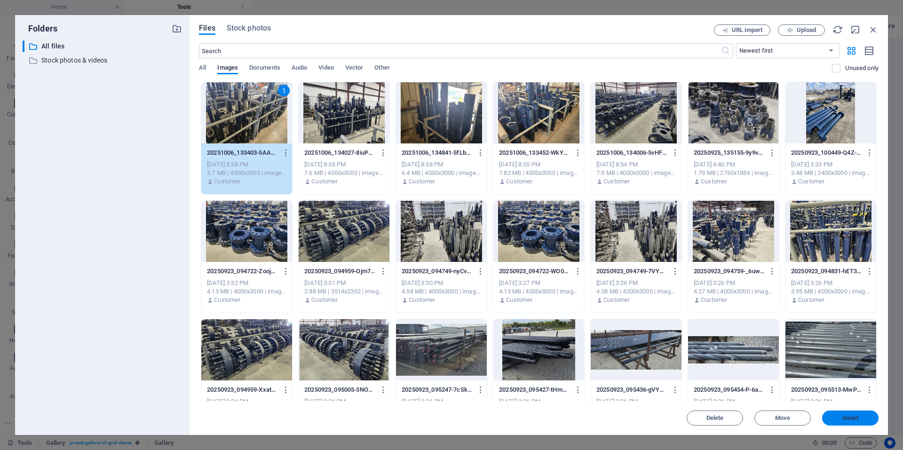
click at [851, 419] on span "Insert" at bounding box center [851, 418] width 16 height 6
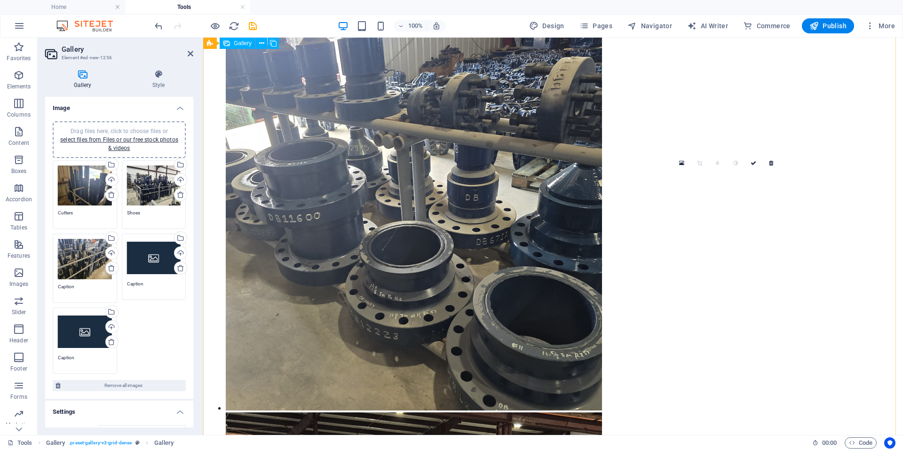
scroll to position [2267, 0]
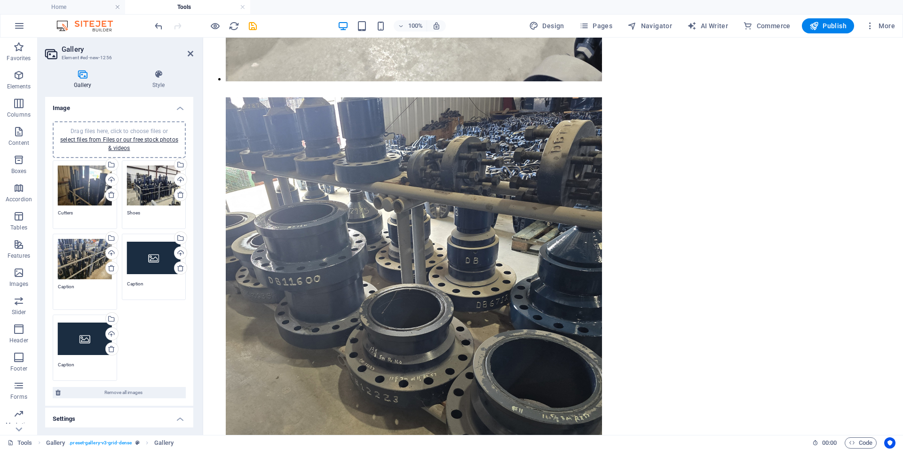
click at [80, 286] on textarea "Caption" at bounding box center [85, 293] width 54 height 21
drag, startPoint x: 80, startPoint y: 286, endPoint x: 55, endPoint y: 285, distance: 25.9
click at [55, 285] on div "Drag files here, click to choose files or select files from Files or our free s…" at bounding box center [84, 271] width 69 height 81
click at [173, 239] on div "Select files from the file manager, stock photos, or upload file(s)" at bounding box center [141, 239] width 61 height 35
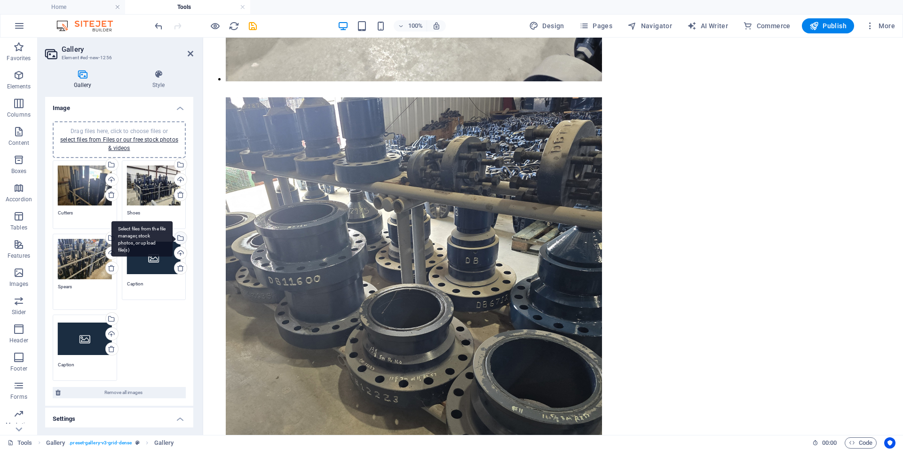
type textarea "Spears"
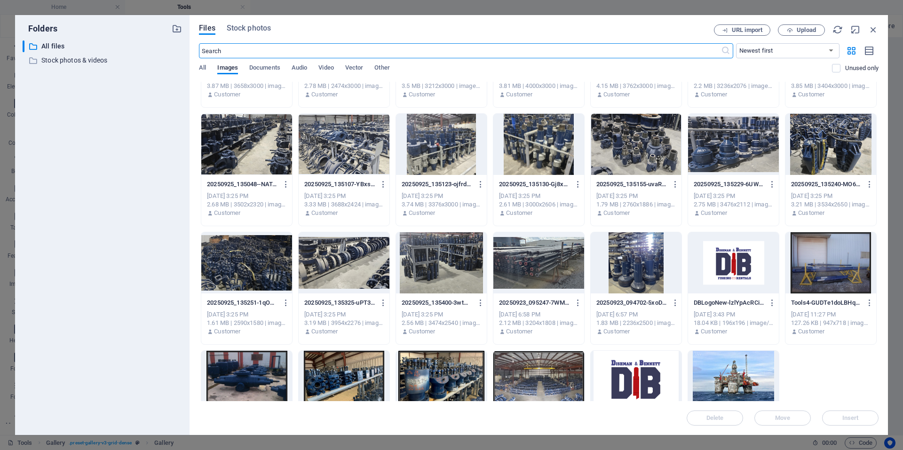
scroll to position [742, 0]
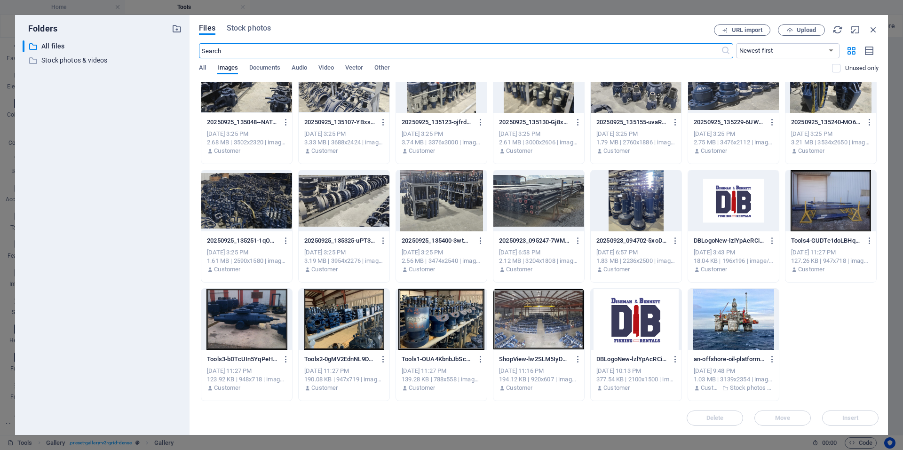
click at [840, 208] on div at bounding box center [831, 200] width 91 height 61
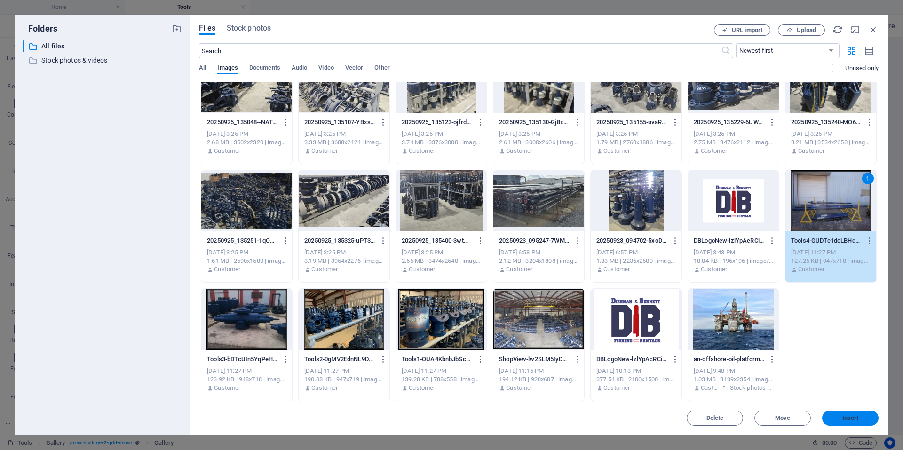
click at [859, 416] on span "Insert" at bounding box center [850, 418] width 49 height 6
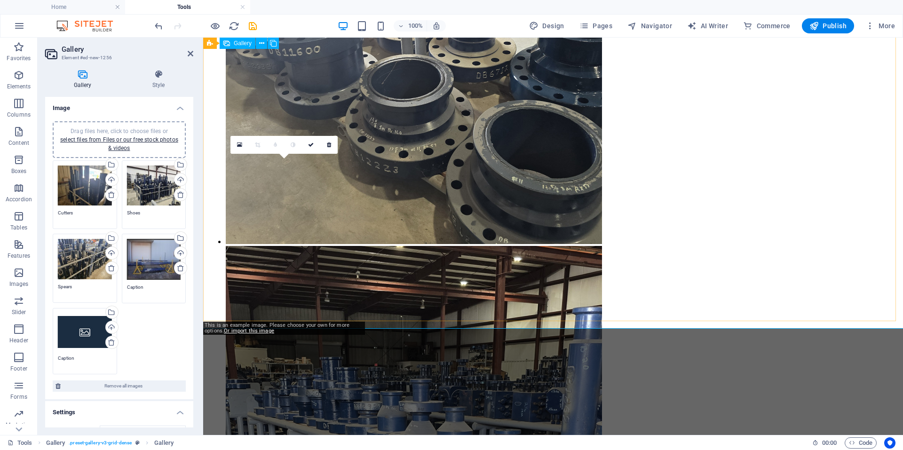
scroll to position [2409, 0]
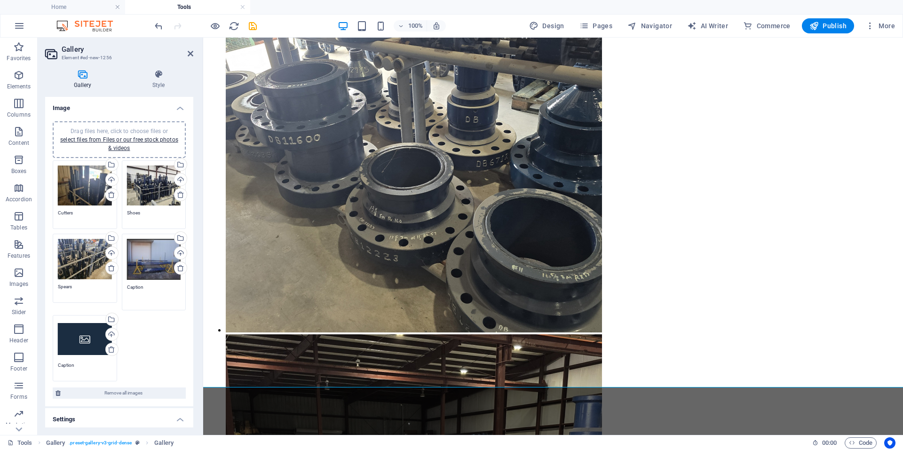
drag, startPoint x: 151, startPoint y: 290, endPoint x: 88, endPoint y: 289, distance: 63.5
click at [88, 289] on div "Drag files here, click to choose files or select files from Files or our free s…" at bounding box center [119, 271] width 138 height 226
click at [113, 322] on div "Select files from the file manager, stock photos, or upload file(s)" at bounding box center [111, 320] width 14 height 14
type textarea "Spear Assemblies"
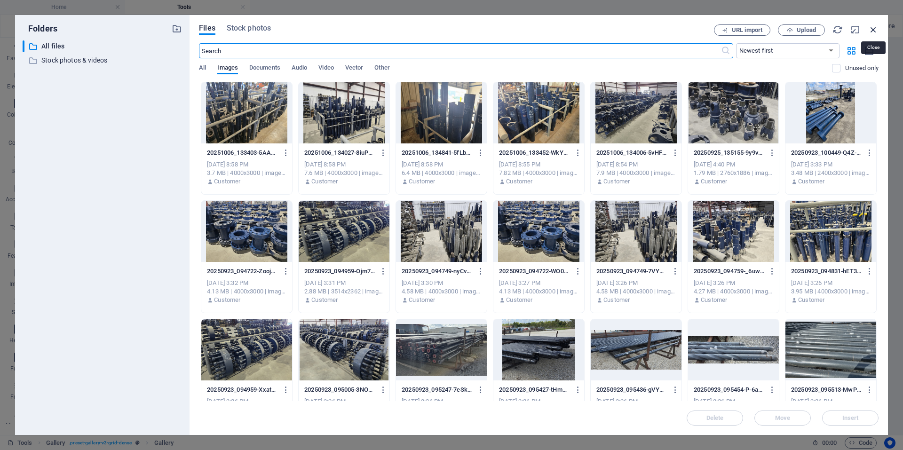
click at [874, 29] on icon "button" at bounding box center [873, 29] width 10 height 10
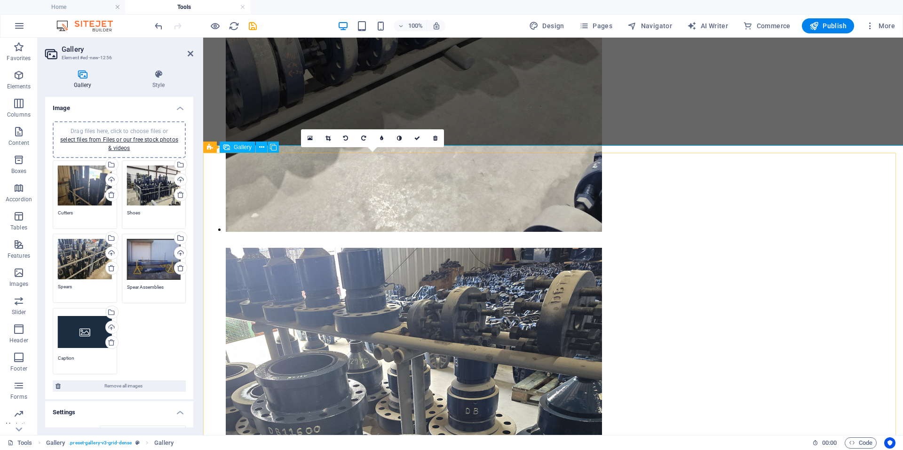
scroll to position [2352, 0]
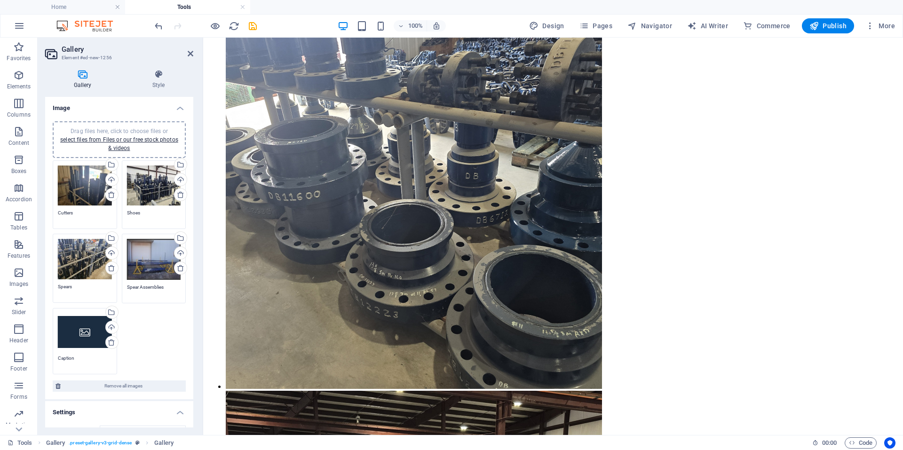
click at [81, 357] on textarea "Caption" at bounding box center [85, 362] width 54 height 14
drag, startPoint x: 78, startPoint y: 357, endPoint x: 40, endPoint y: 360, distance: 38.8
click at [40, 360] on div "Gallery Style Image Drag files here, click to choose files or select files from…" at bounding box center [119, 248] width 163 height 373
type textarea "Extensions"
click at [110, 328] on div "Upload" at bounding box center [111, 328] width 14 height 14
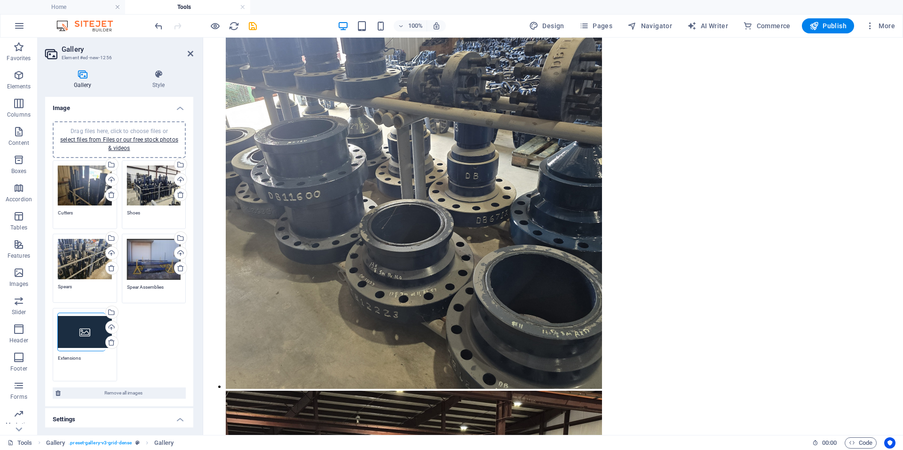
click at [128, 130] on span "Drag files here, click to choose files or select files from Files or our free s…" at bounding box center [119, 140] width 118 height 24
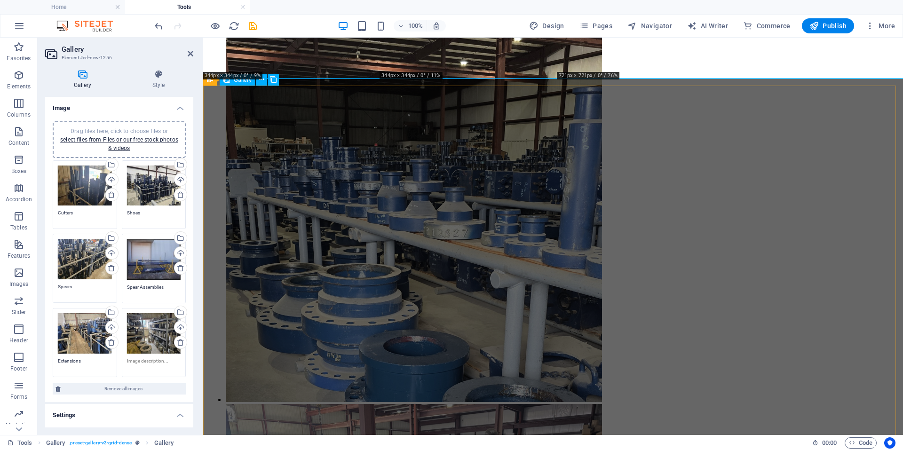
scroll to position [2576, 0]
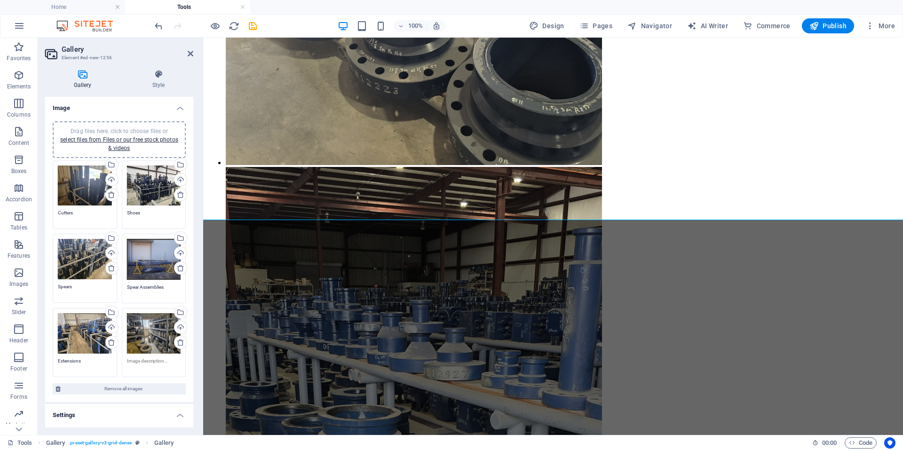
click at [154, 361] on textarea at bounding box center [154, 365] width 54 height 14
type textarea "Grapples"
click at [197, 350] on div "Gallery Style Image Drag files here, click to choose files or select files from…" at bounding box center [119, 248] width 163 height 373
click at [194, 54] on aside "Gallery Element #ed-new-1256 Gallery Style Image Drag files here, click to choo…" at bounding box center [121, 237] width 166 height 398
click at [190, 57] on icon at bounding box center [191, 54] width 6 height 8
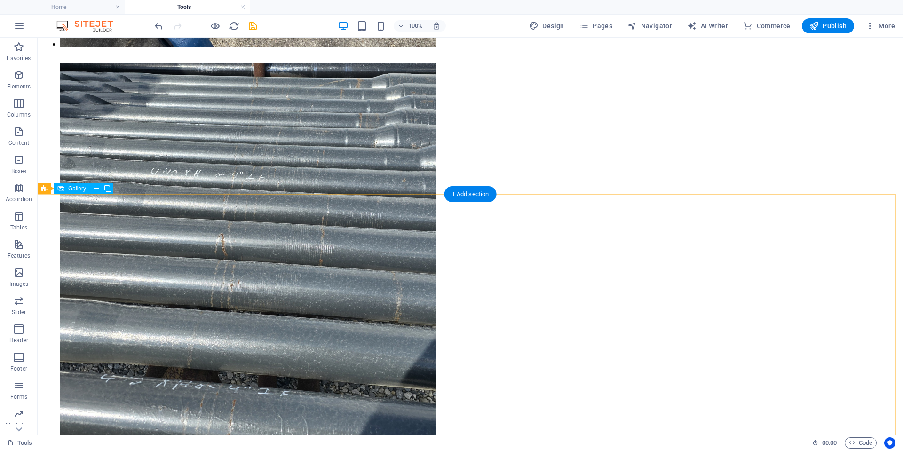
scroll to position [4672, 0]
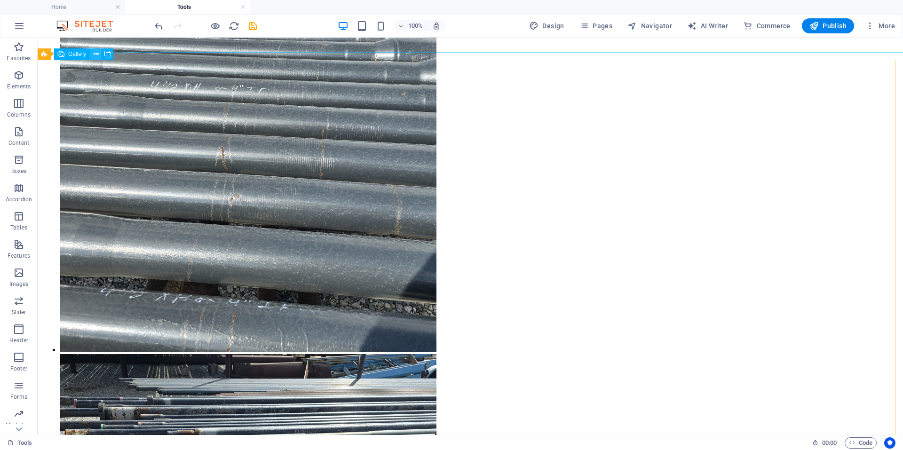
click at [94, 55] on icon at bounding box center [96, 54] width 5 height 10
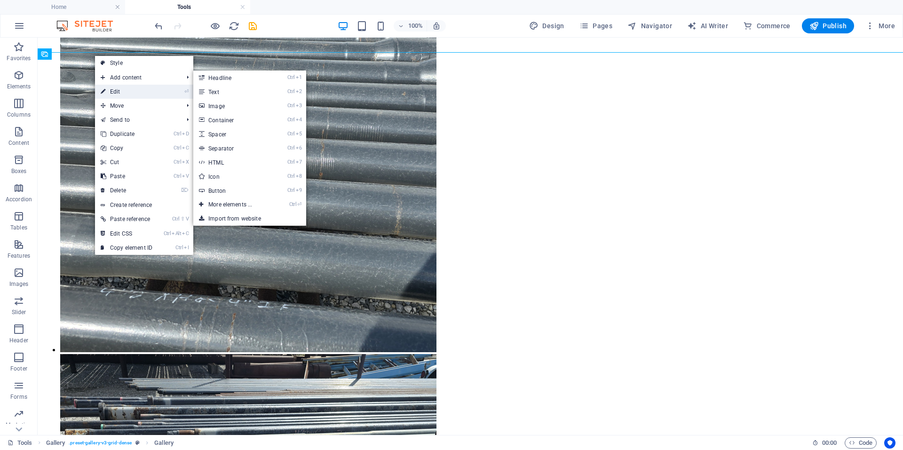
click at [104, 93] on icon at bounding box center [103, 92] width 5 height 14
select select "4"
select select "px"
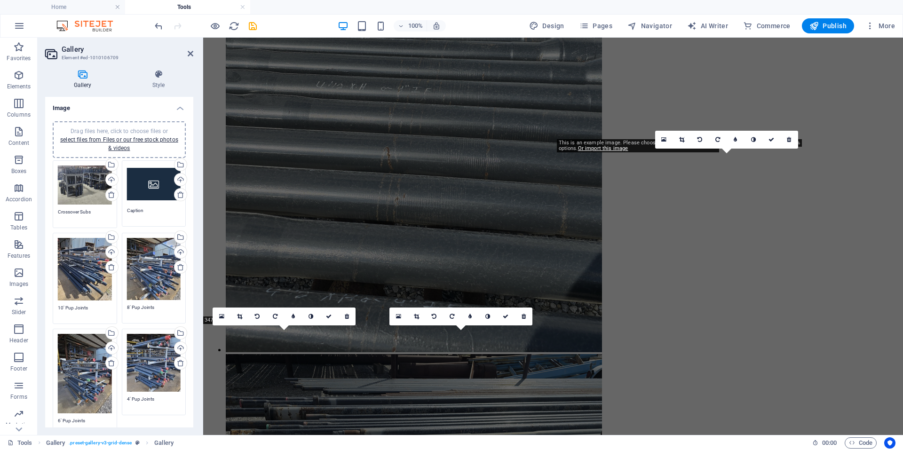
scroll to position [3886, 0]
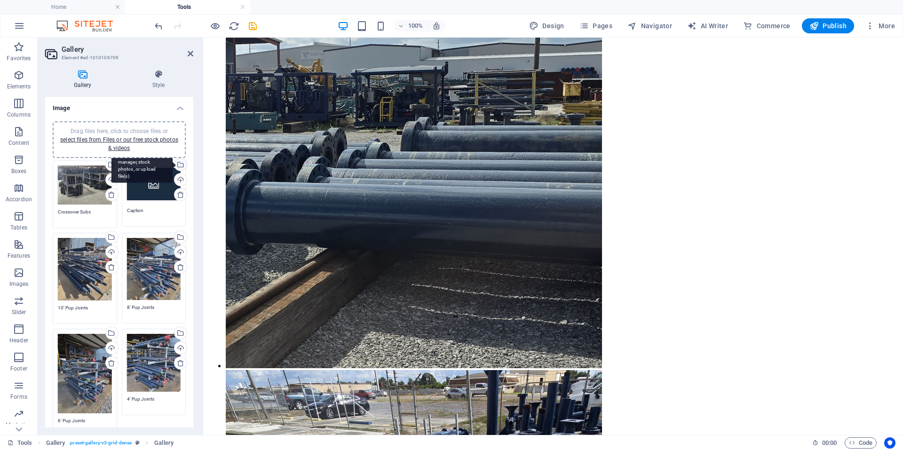
click at [180, 167] on div "Select files from the file manager, stock photos, or upload file(s)" at bounding box center [180, 166] width 14 height 14
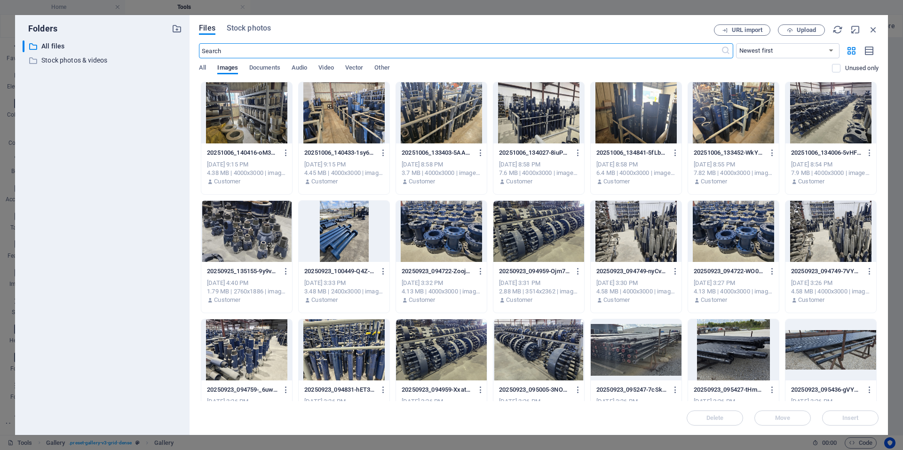
scroll to position [2791, 0]
click at [806, 31] on span "Upload" at bounding box center [806, 30] width 19 height 6
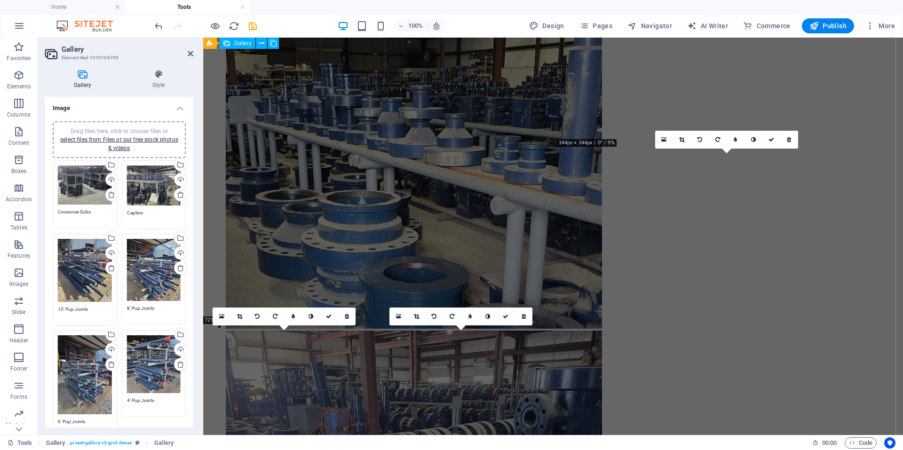
scroll to position [3886, 0]
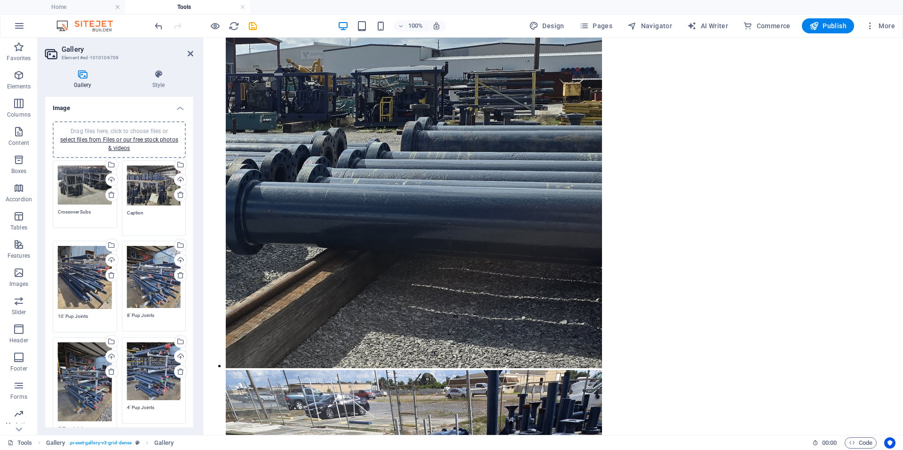
drag, startPoint x: 148, startPoint y: 213, endPoint x: 127, endPoint y: 215, distance: 21.7
click at [127, 215] on textarea "Caption" at bounding box center [154, 219] width 54 height 21
type textarea "Crossover Subs"
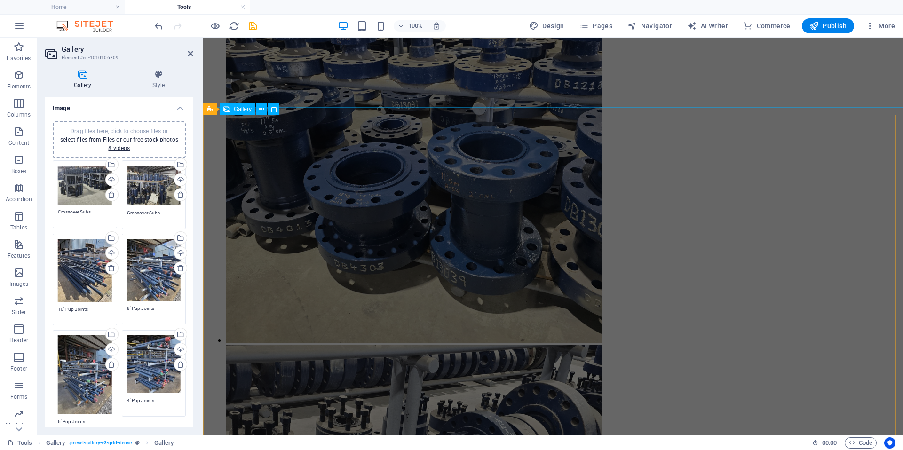
scroll to position [1392, 0]
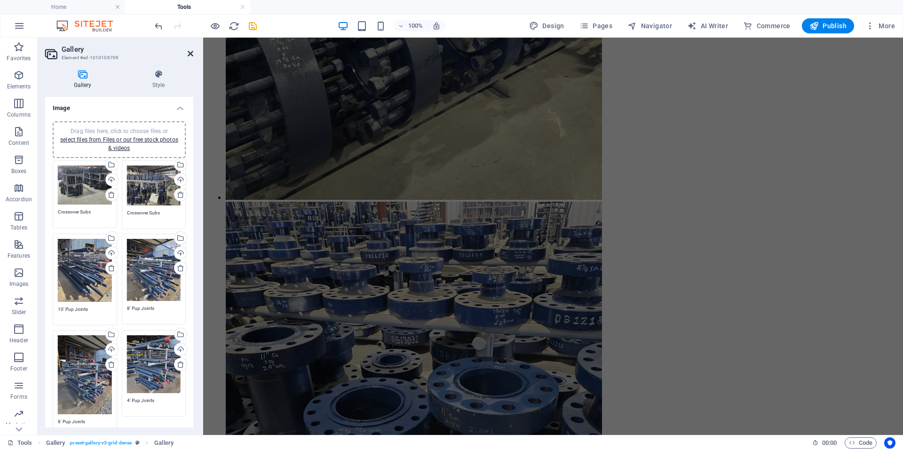
click at [190, 54] on icon at bounding box center [191, 54] width 6 height 8
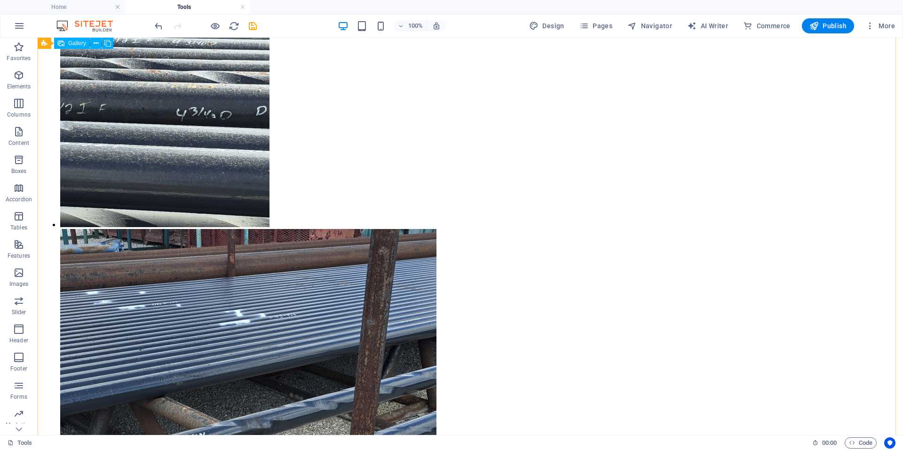
scroll to position [5268, 0]
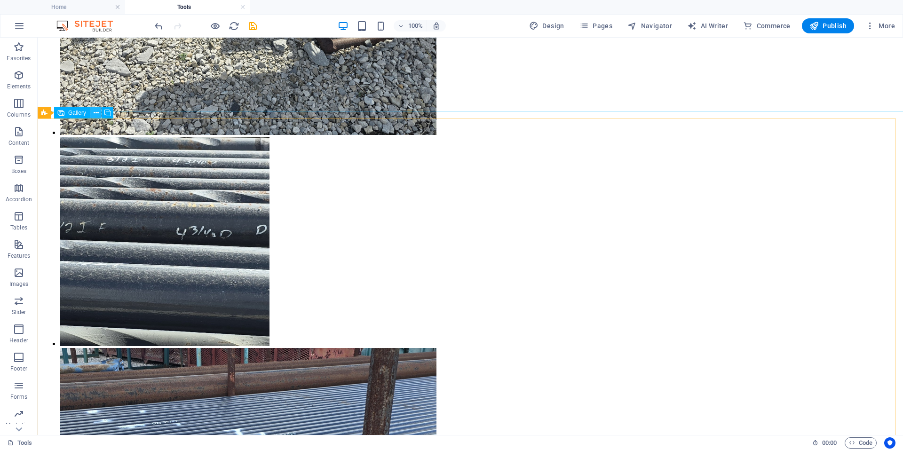
click at [96, 114] on icon at bounding box center [96, 113] width 5 height 10
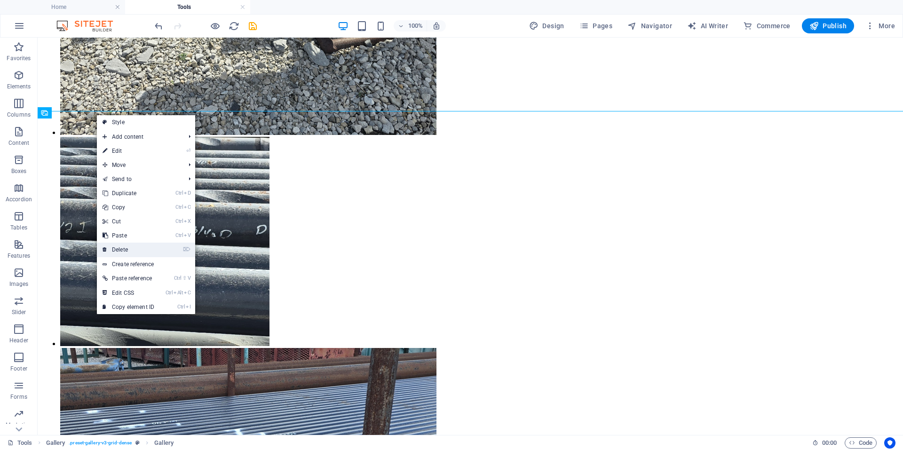
click at [132, 249] on link "⌦ Delete" at bounding box center [128, 250] width 63 height 14
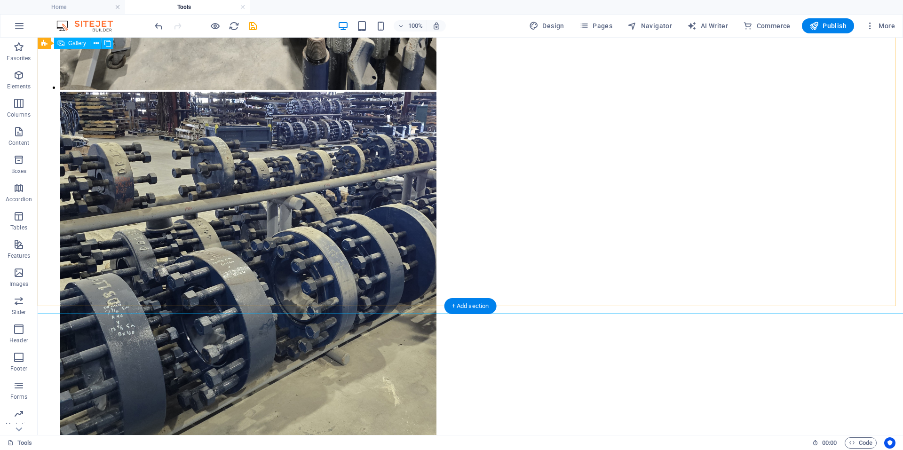
scroll to position [1038, 0]
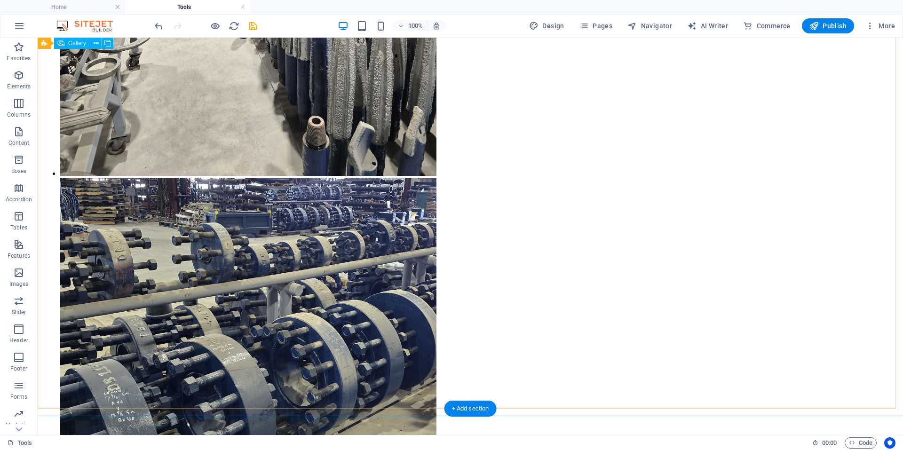
click at [93, 45] on button at bounding box center [95, 43] width 11 height 11
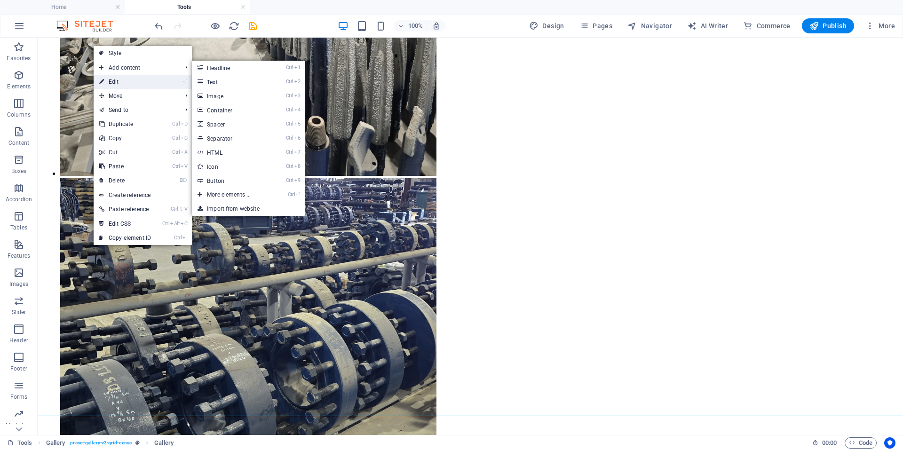
click at [126, 80] on link "⏎ Edit" at bounding box center [125, 82] width 63 height 14
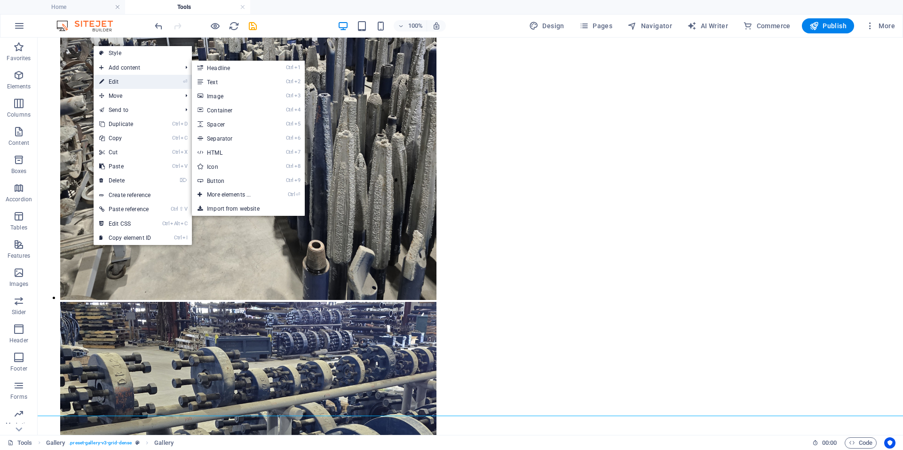
select select "4"
select select "px"
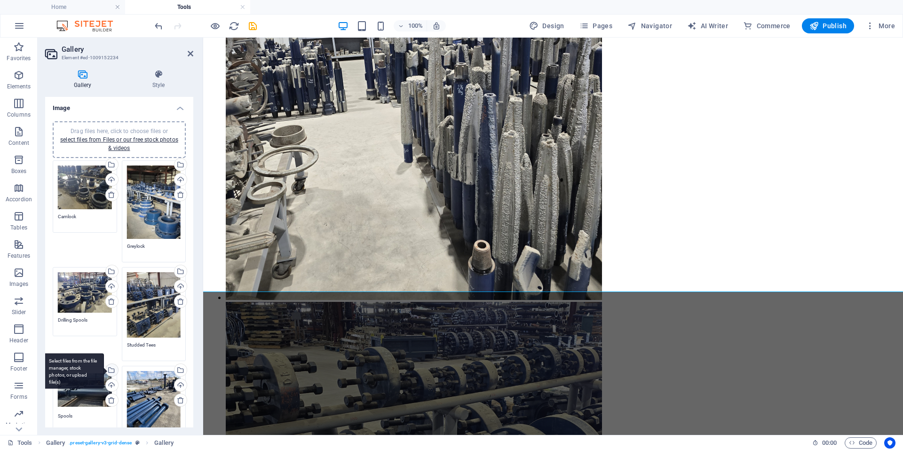
click at [104, 369] on div "Select files from the file manager, stock photos, or upload file(s)" at bounding box center [73, 371] width 61 height 35
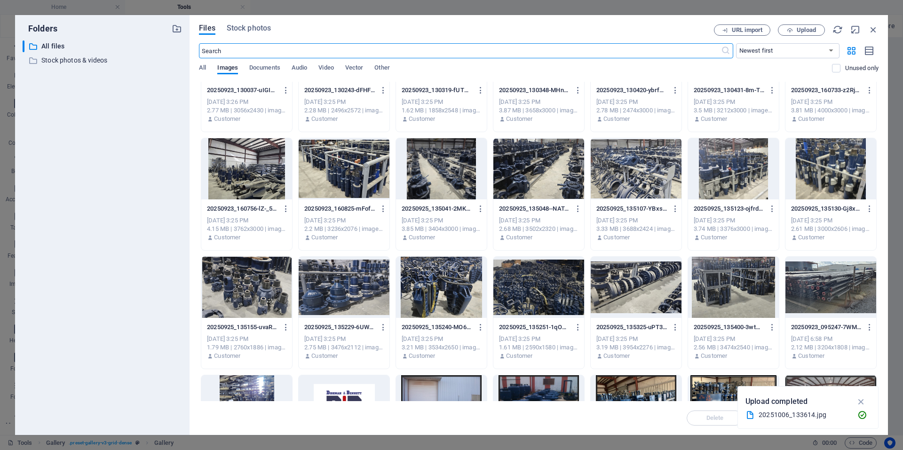
scroll to position [659, 0]
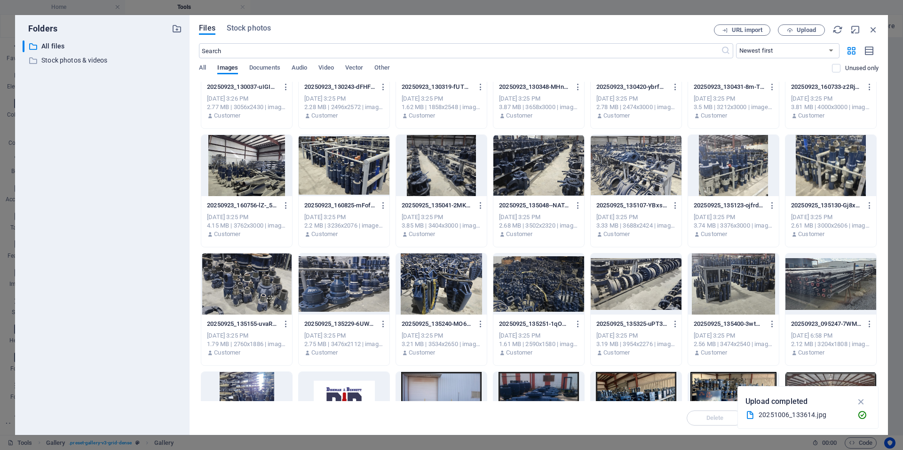
click at [324, 298] on div at bounding box center [344, 284] width 91 height 61
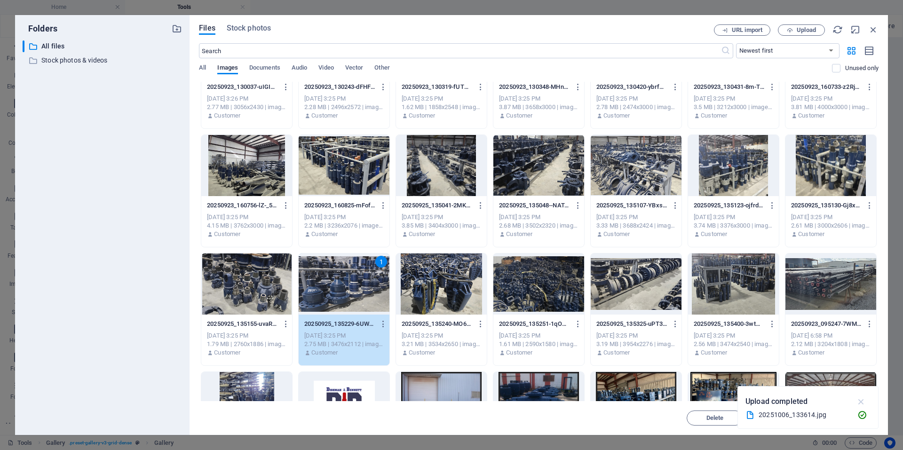
click at [859, 401] on icon "button" at bounding box center [861, 402] width 11 height 10
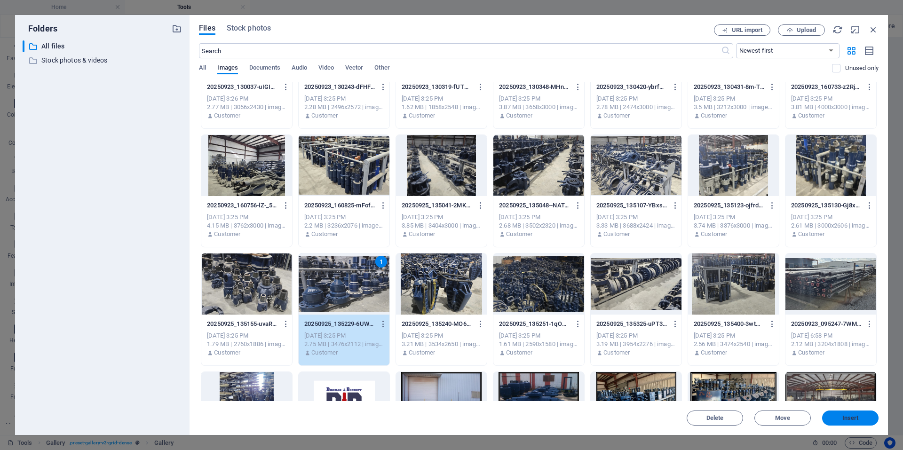
click at [850, 417] on span "Insert" at bounding box center [851, 418] width 16 height 6
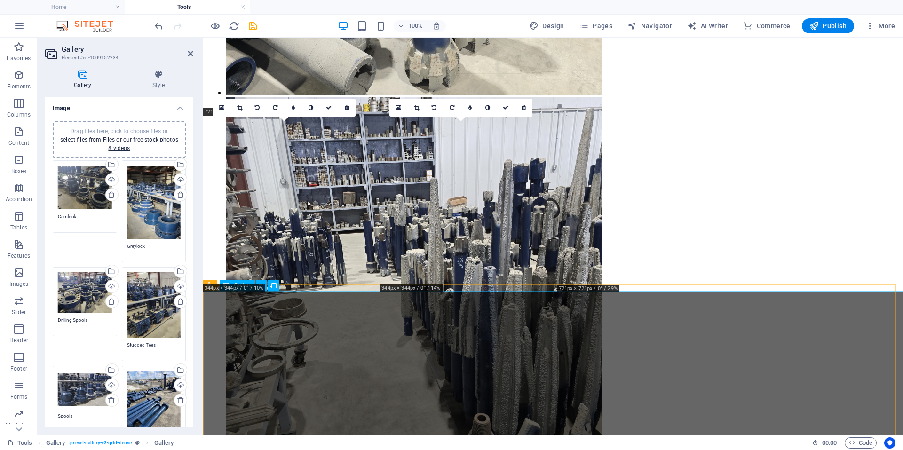
scroll to position [914, 0]
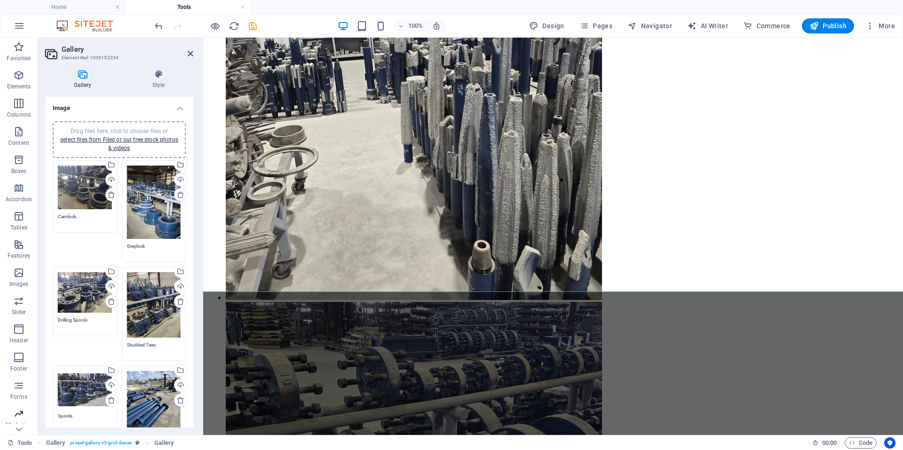
drag, startPoint x: 77, startPoint y: 414, endPoint x: 24, endPoint y: 405, distance: 54.0
click at [25, 405] on section "Favorites Elements Columns Content Boxes Accordion Tables Features Images Slide…" at bounding box center [451, 237] width 903 height 398
click at [98, 418] on textarea "Shoe Nipples" at bounding box center [85, 423] width 54 height 21
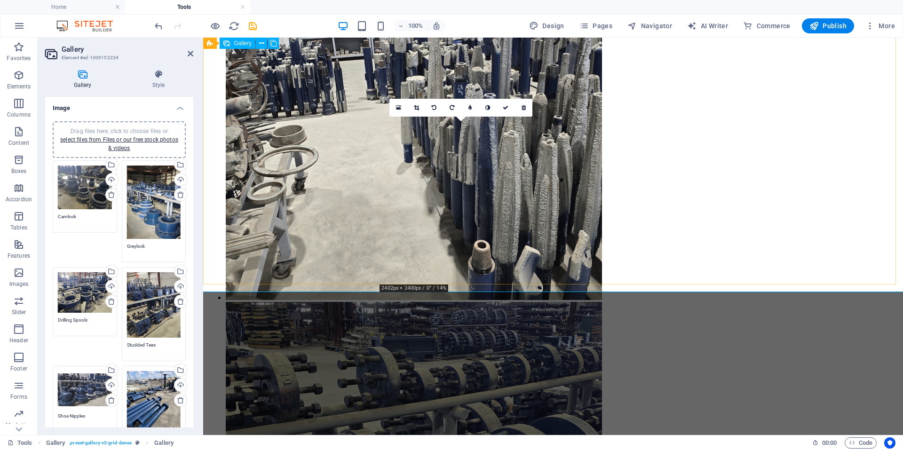
type textarea "Shoe Nipples"
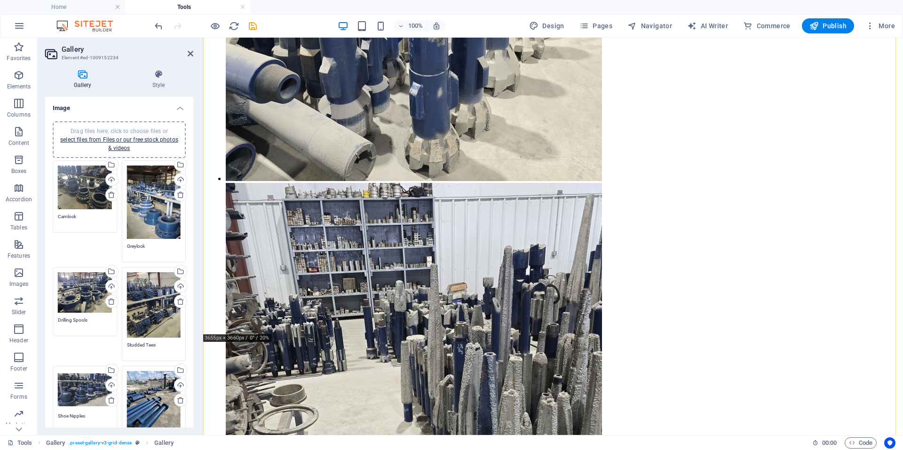
scroll to position [773, 0]
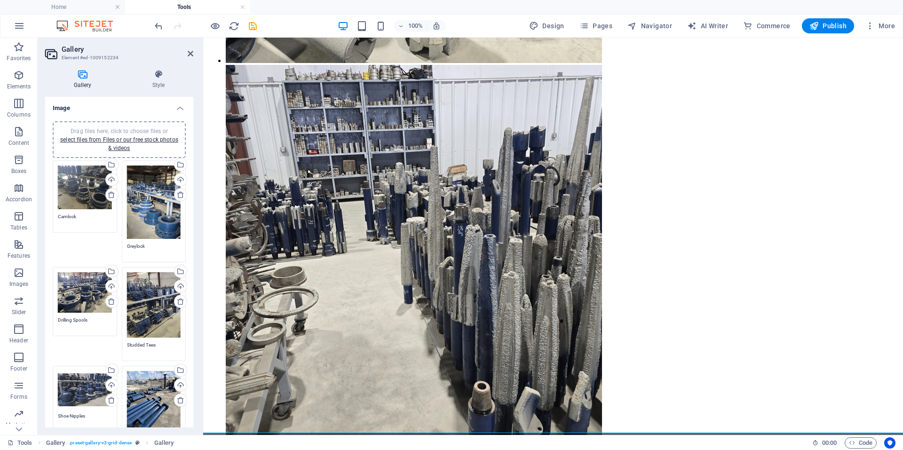
click at [191, 58] on header "Gallery Element #ed-1009152234" at bounding box center [119, 50] width 148 height 24
click at [190, 56] on icon at bounding box center [191, 54] width 6 height 8
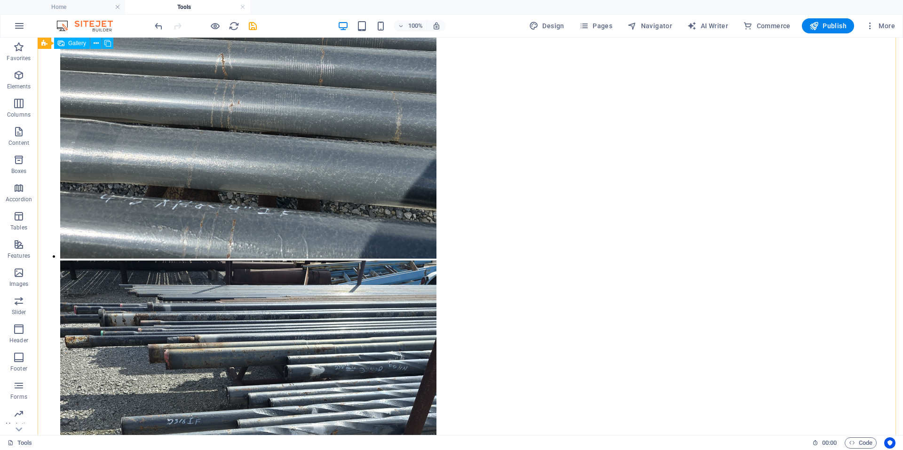
scroll to position [4704, 0]
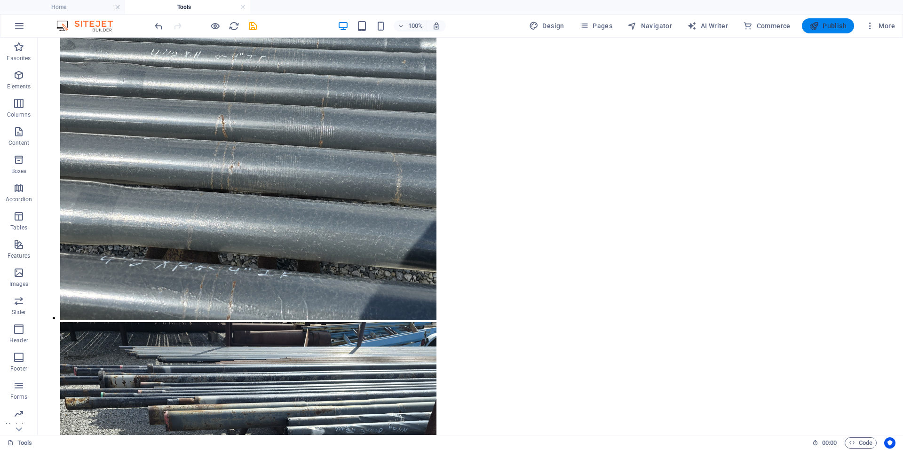
click at [825, 30] on span "Publish" at bounding box center [828, 25] width 37 height 9
